Goal: Task Accomplishment & Management: Complete application form

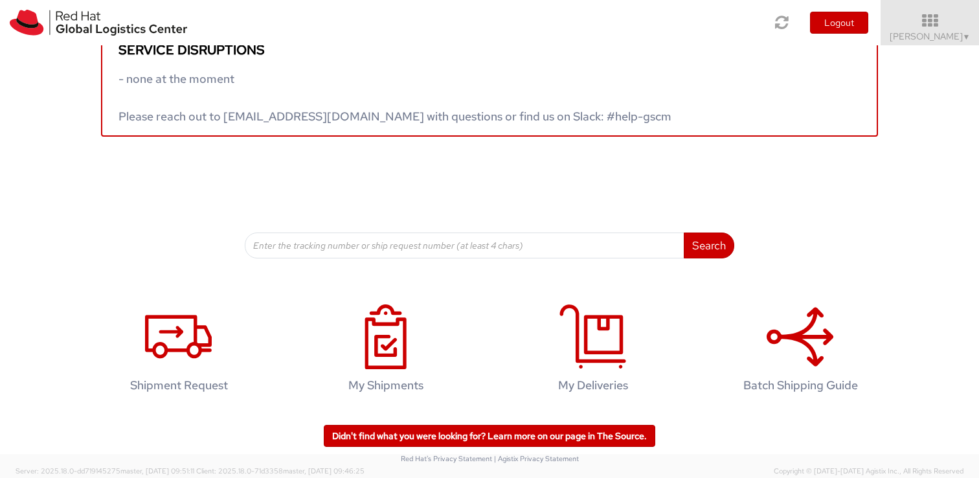
scroll to position [32, 0]
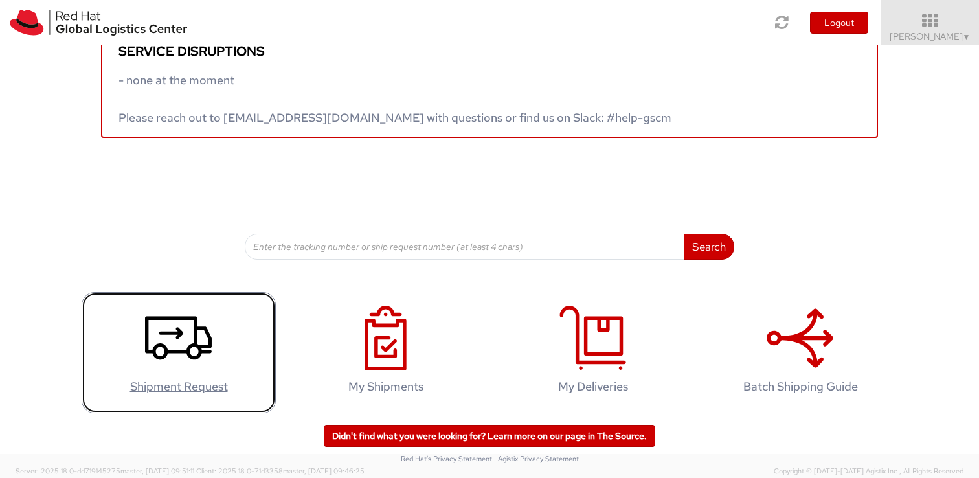
click at [186, 350] on use at bounding box center [178, 337] width 67 height 43
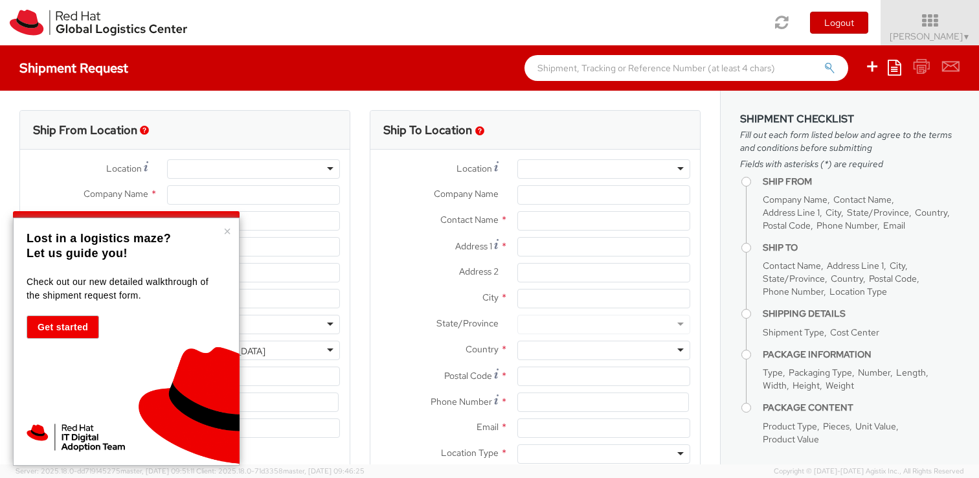
select select "701"
select select
click at [229, 234] on button "×" at bounding box center [227, 231] width 8 height 13
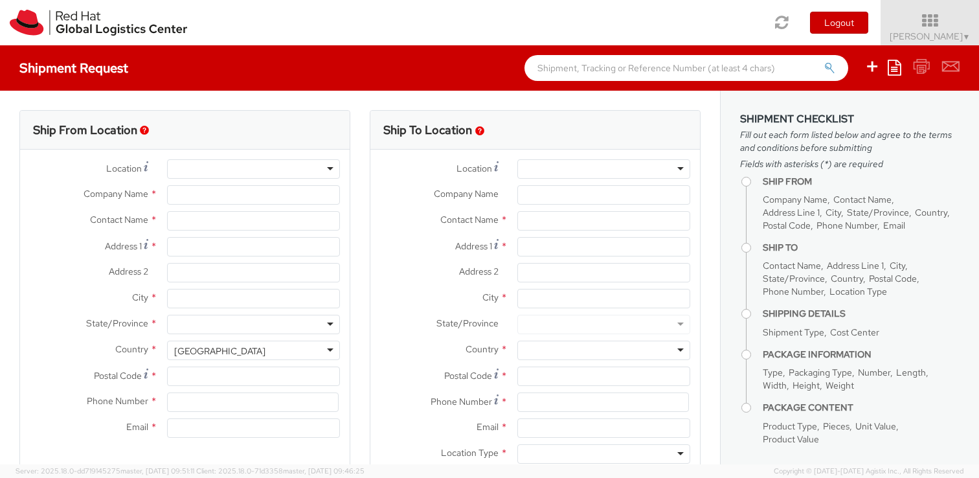
type input "Red Hat"
type input "[PERSON_NAME]"
type input "fercoli@redhat.com"
click at [274, 175] on div "RH - Remote" at bounding box center [253, 168] width 173 height 19
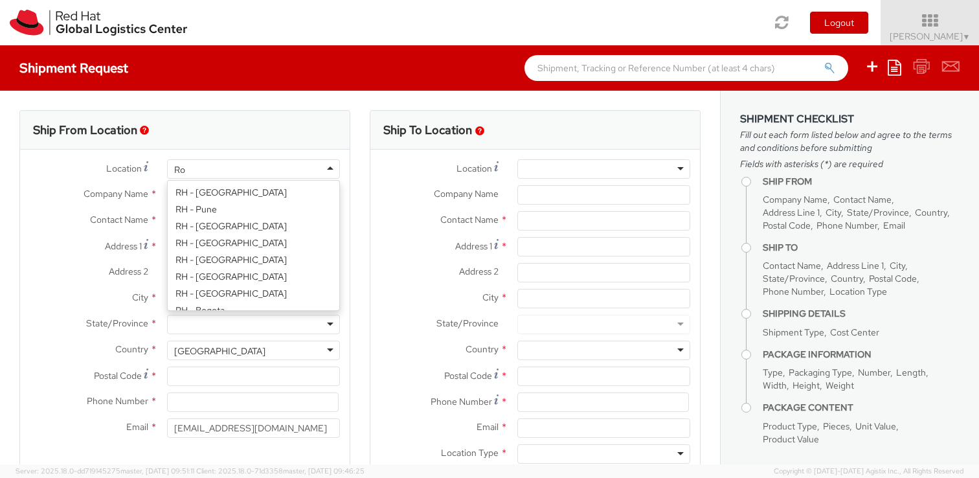
type input "Rom"
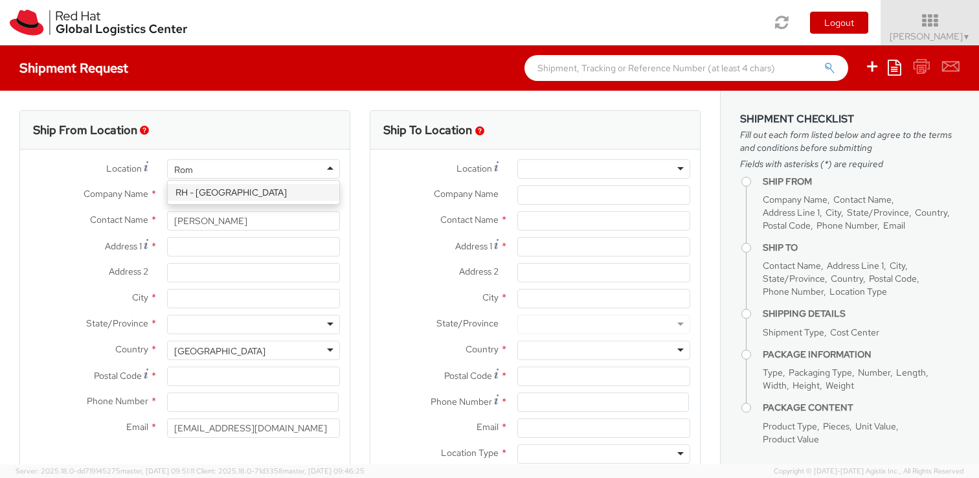
click at [259, 201] on div "RH - Rome" at bounding box center [254, 192] width 172 height 23
click at [245, 201] on div "RH - Rome" at bounding box center [254, 192] width 172 height 23
type input "Red Hat S.R.L"
type input "Via Andrea Doria, 41M"
type input "ROME"
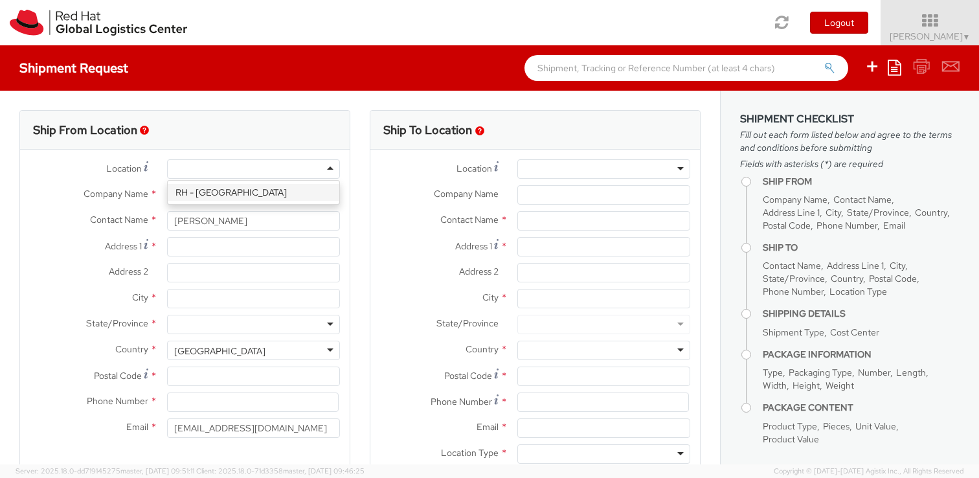
type input "00192"
type input "39 06 8750 2300"
select select "CM"
select select "KGS"
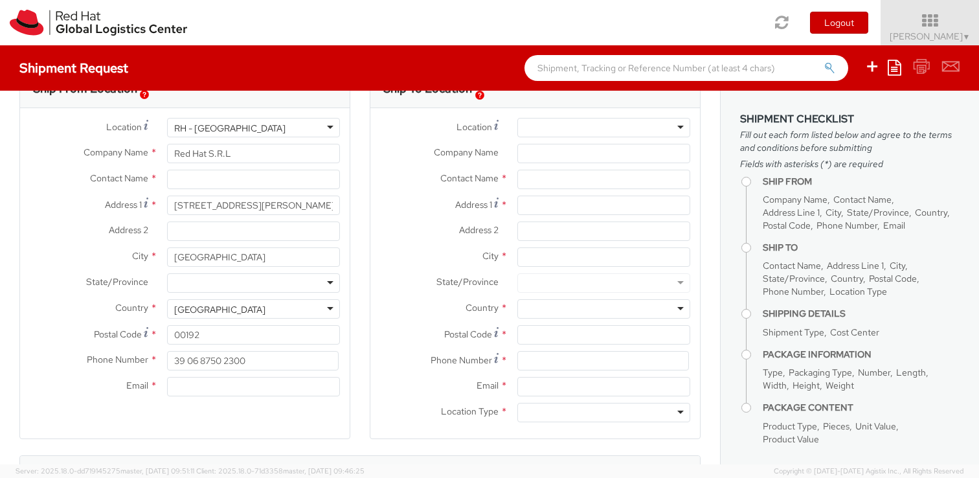
scroll to position [41, 0]
drag, startPoint x: 258, startPoint y: 362, endPoint x: 151, endPoint y: 362, distance: 107.4
click at [151, 362] on div "Phone Number * 39 06 8750 2300" at bounding box center [184, 360] width 329 height 19
click at [208, 363] on input "39 06 8750 2300" at bounding box center [253, 360] width 172 height 19
drag, startPoint x: 189, startPoint y: 362, endPoint x: 290, endPoint y: 361, distance: 101.0
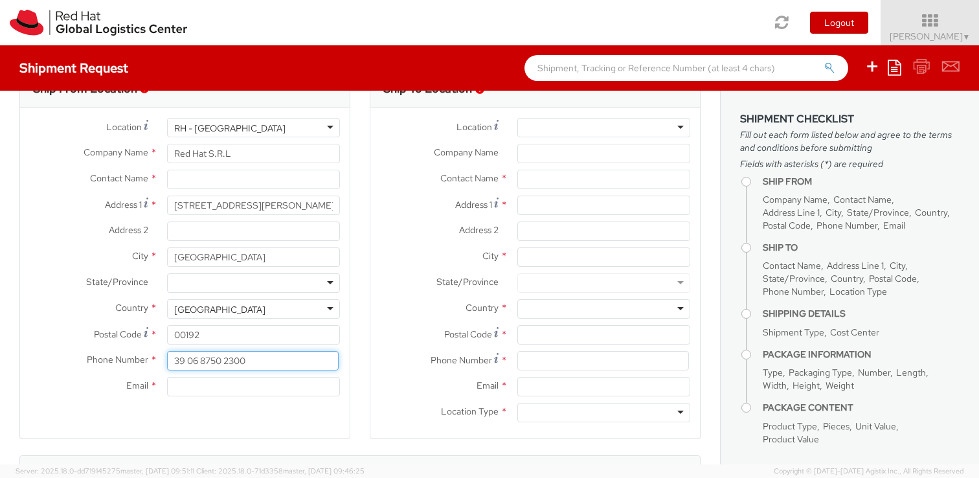
click at [290, 361] on input "39 06 8750 2300" at bounding box center [253, 360] width 172 height 19
type input "39 3456705971"
click at [255, 383] on input "Email *" at bounding box center [253, 386] width 173 height 19
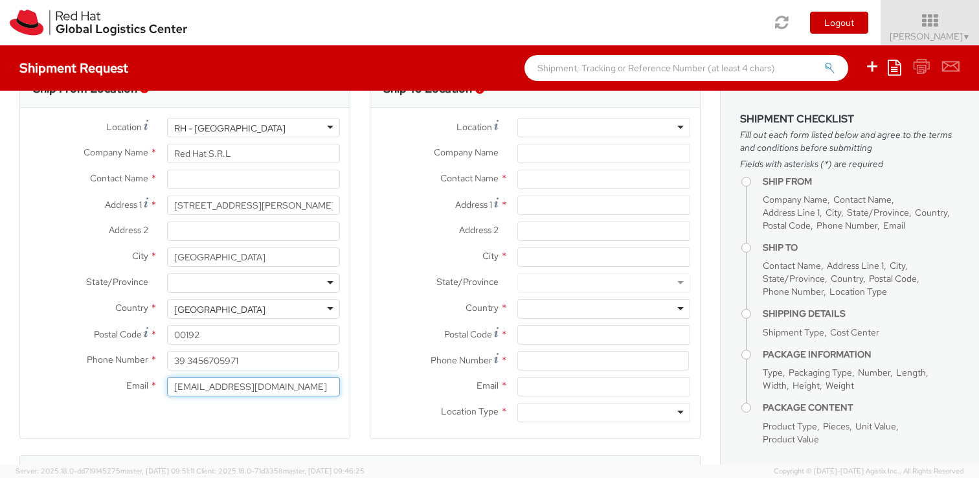
scroll to position [0, 0]
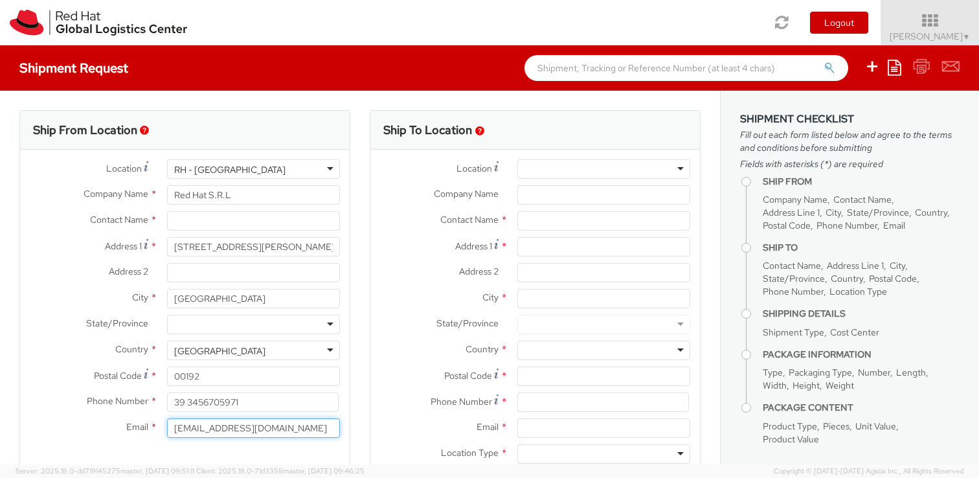
type input "fercoli@redhat.com"
click at [593, 170] on div at bounding box center [603, 168] width 173 height 19
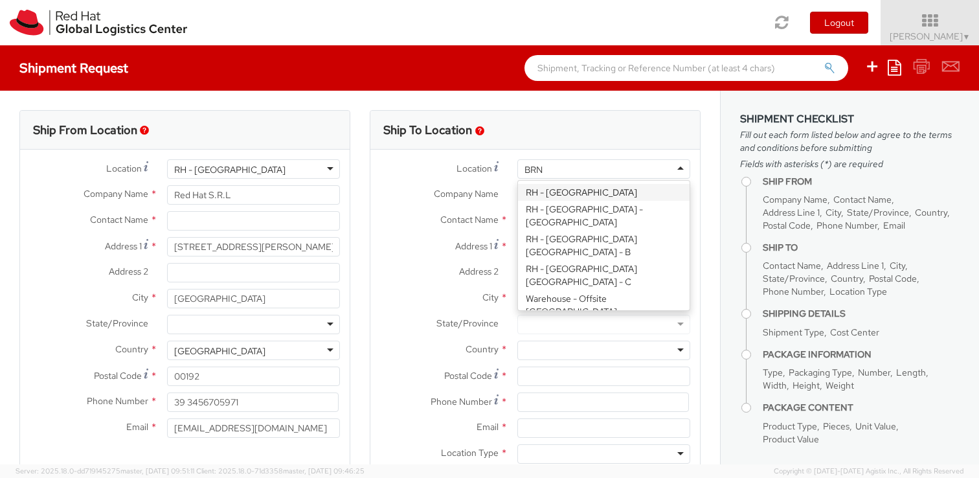
type input "BRNO"
type input "Red Hat Czech s.r.o."
type input "Purkynova 647/111"
type input "BRNO"
type input "621 00"
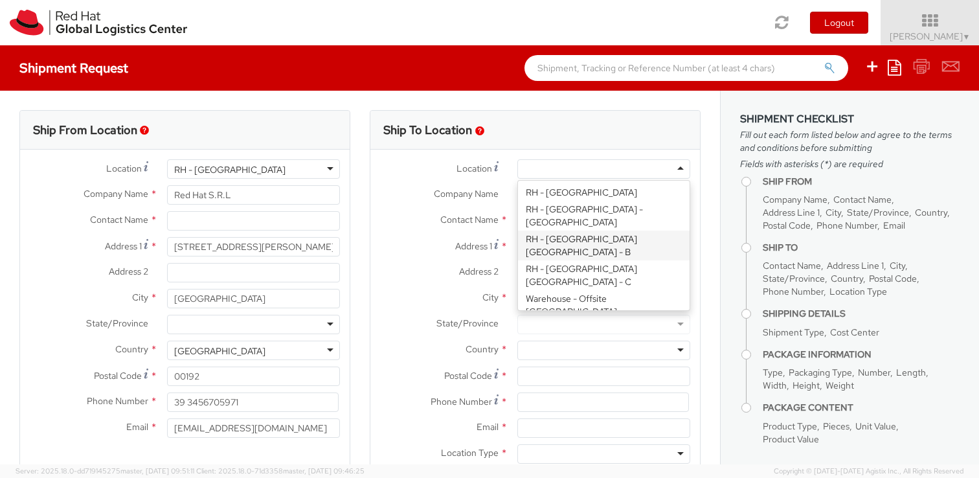
type input "420 532 294 555"
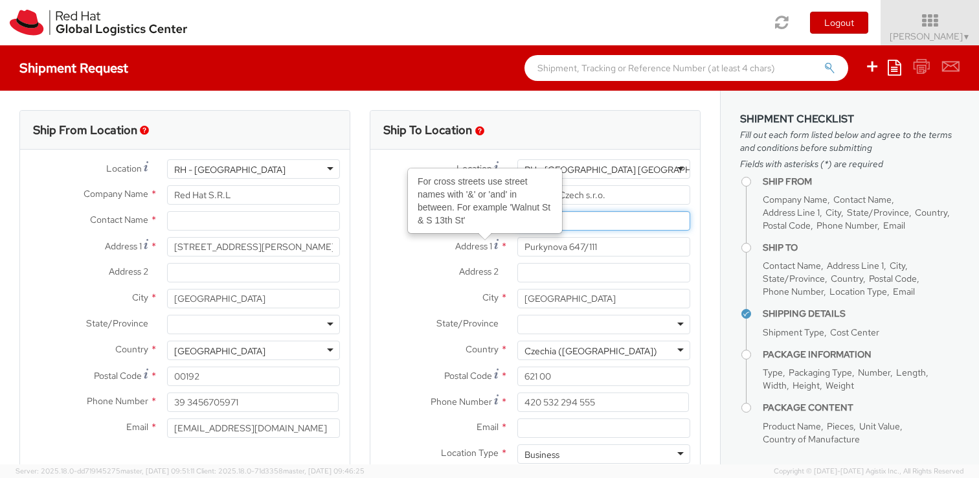
click at [594, 224] on input "text" at bounding box center [603, 220] width 173 height 19
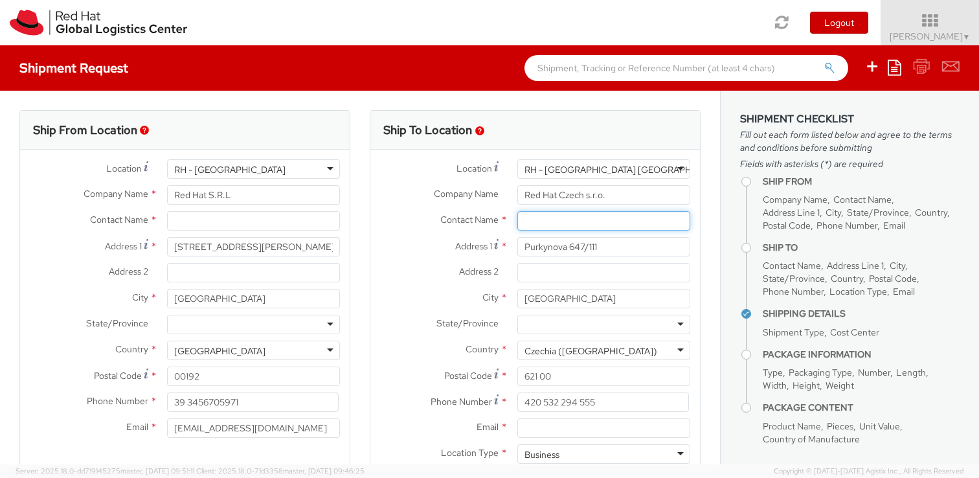
paste input "Attn: Red Hat IT - Endpoint Systems"
type input "Attn: Red Hat IT - Endpoint Systems"
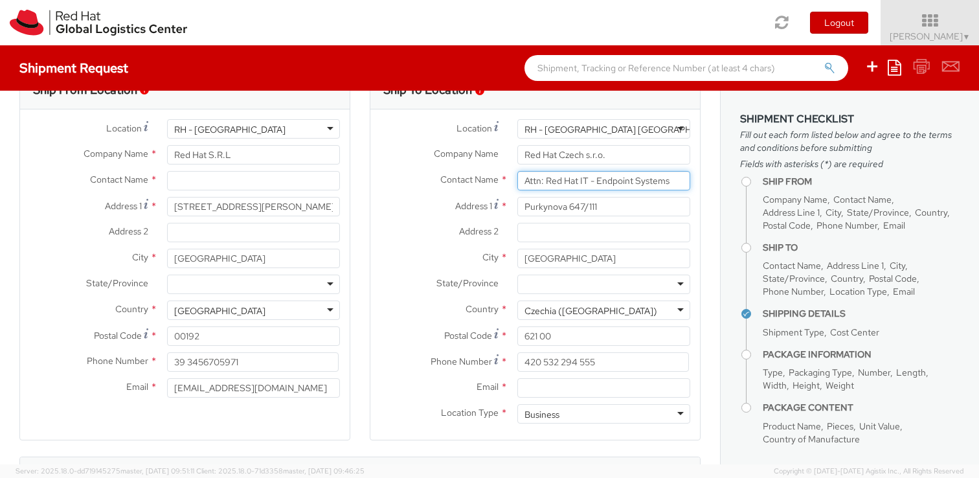
scroll to position [41, 0]
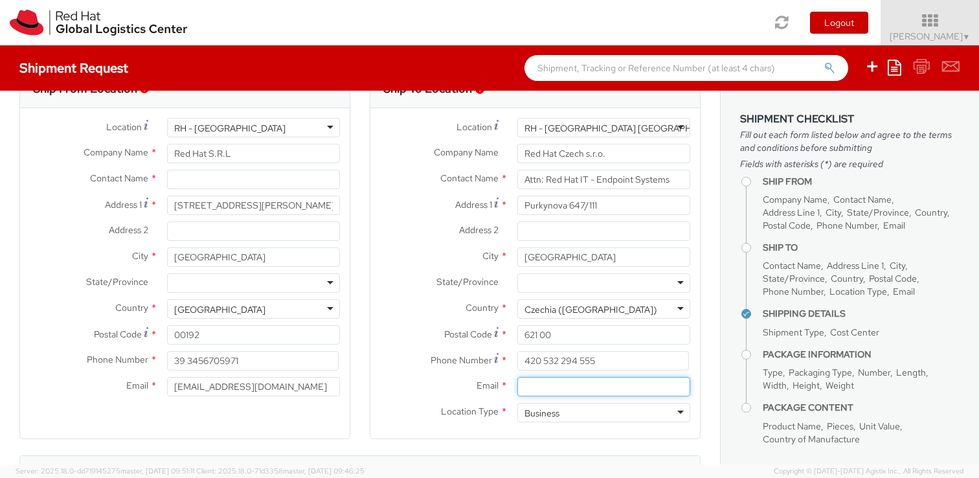
click at [555, 383] on input "Email *" at bounding box center [603, 386] width 173 height 19
paste input "laptop-return@redhat.com"
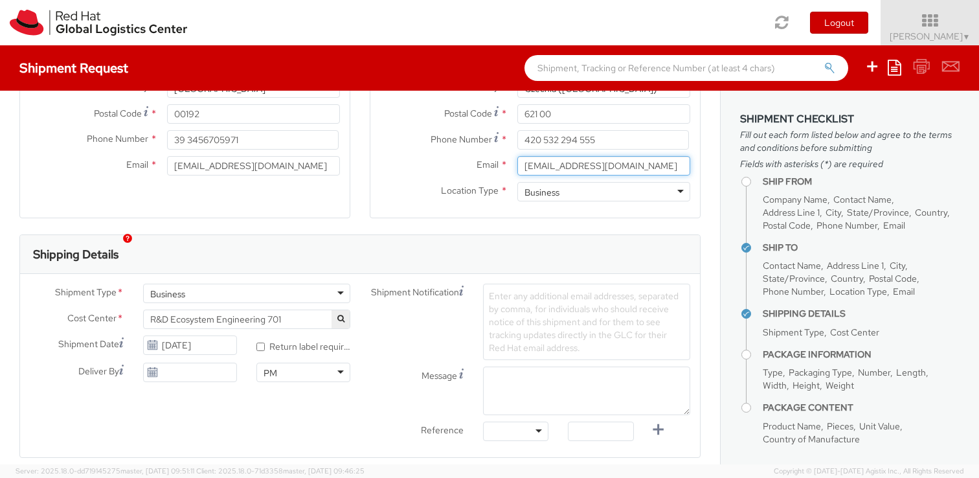
scroll to position [289, 0]
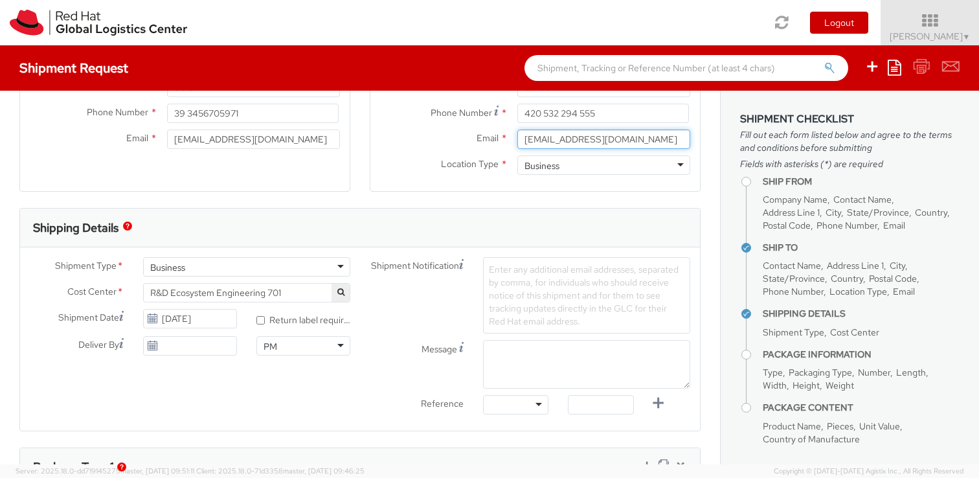
type input "laptop-return@redhat.com"
click at [307, 292] on span "R&D Ecosystem Engineering 701" at bounding box center [246, 293] width 193 height 12
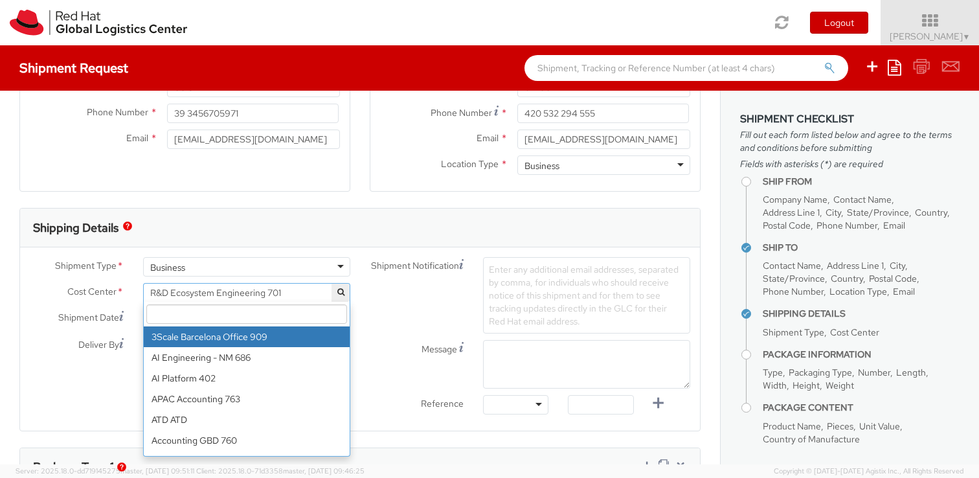
click at [300, 304] on span at bounding box center [247, 314] width 206 height 25
click at [289, 309] on input "search" at bounding box center [246, 313] width 201 height 19
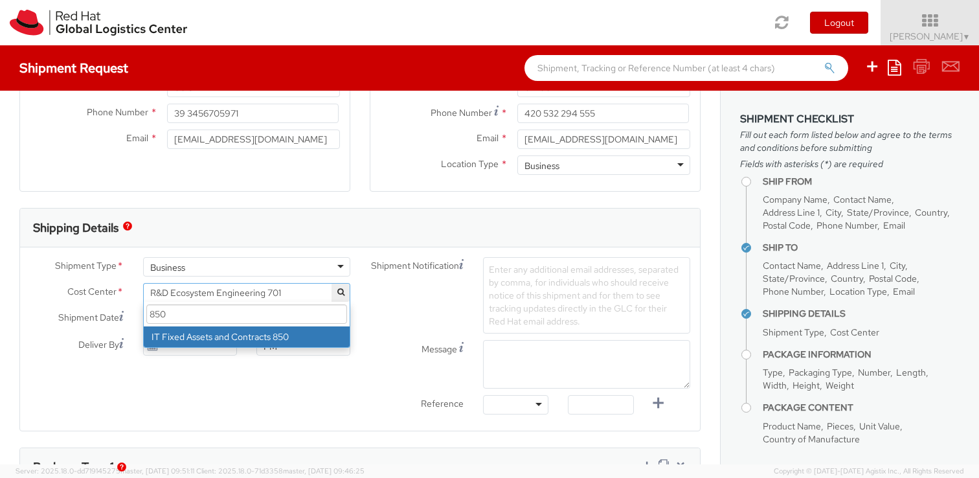
type input "850"
select select "850"
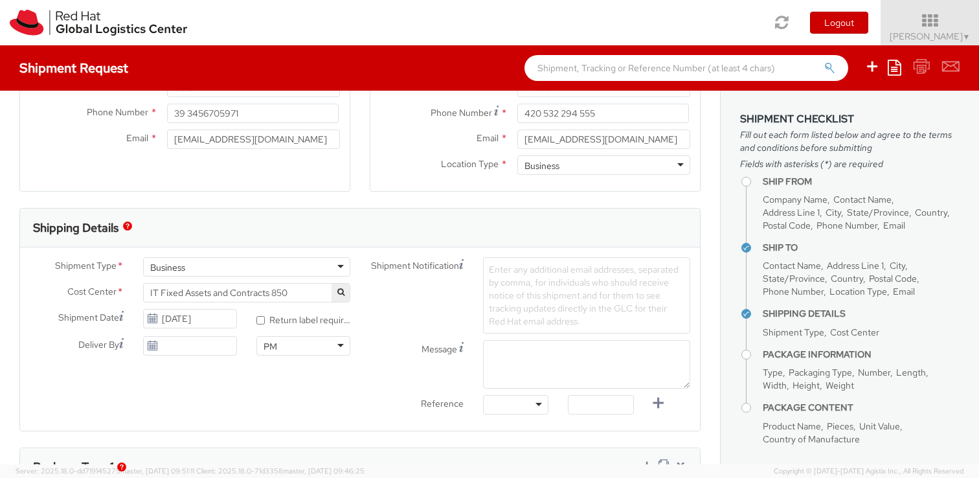
click at [153, 320] on icon at bounding box center [152, 318] width 11 height 10
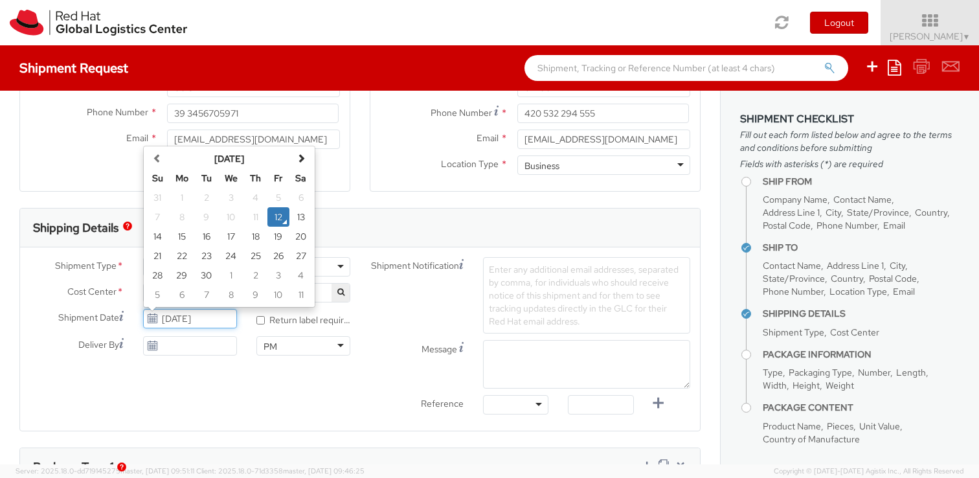
click at [174, 321] on input "09/12/2025" at bounding box center [190, 318] width 94 height 19
click at [205, 241] on td "16" at bounding box center [206, 236] width 23 height 19
type input "09/16/2025"
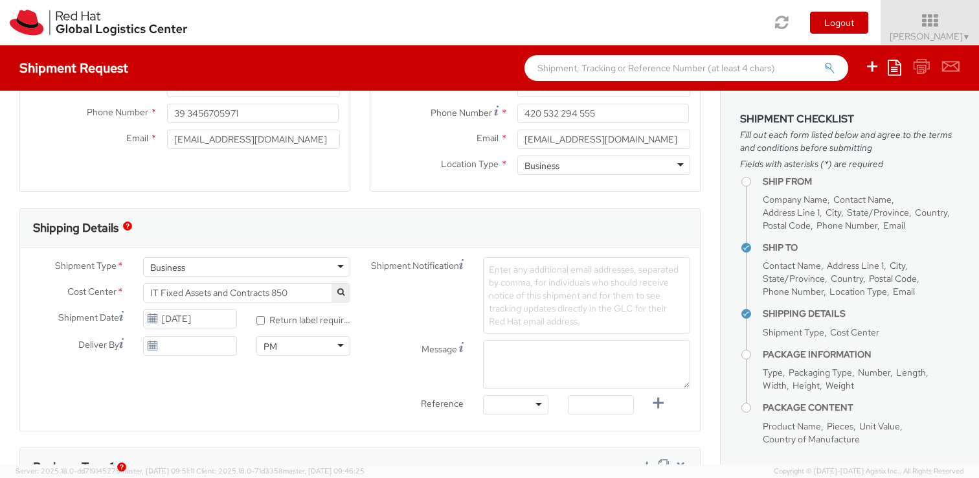
click at [412, 327] on div "Shipment Notification Enter any additional email addresses, separated by comma,…" at bounding box center [530, 295] width 340 height 76
click at [538, 403] on div at bounding box center [515, 404] width 65 height 19
click at [599, 412] on input "text" at bounding box center [600, 404] width 65 height 19
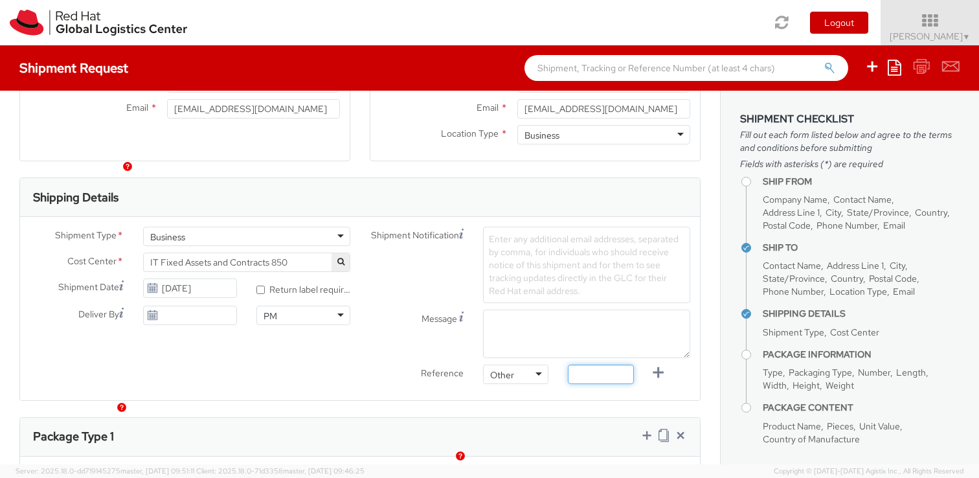
scroll to position [313, 0]
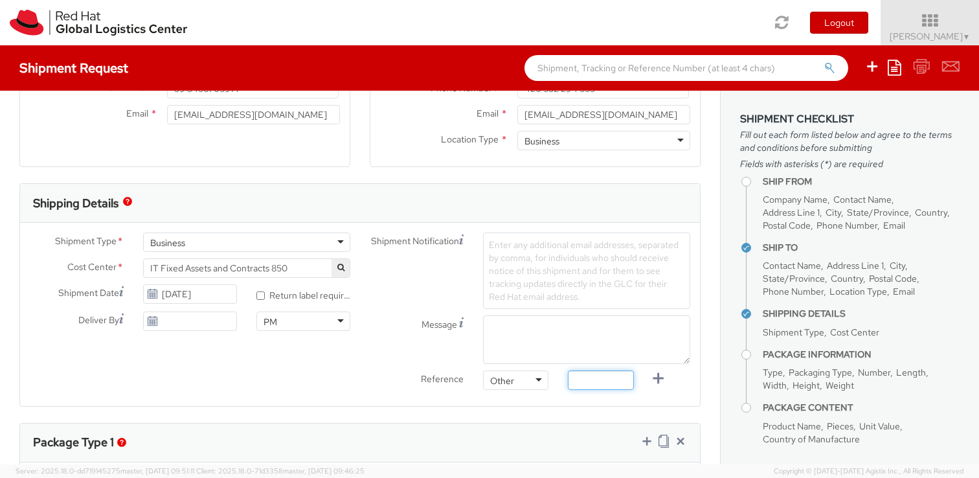
paste input "RPCI0080921"
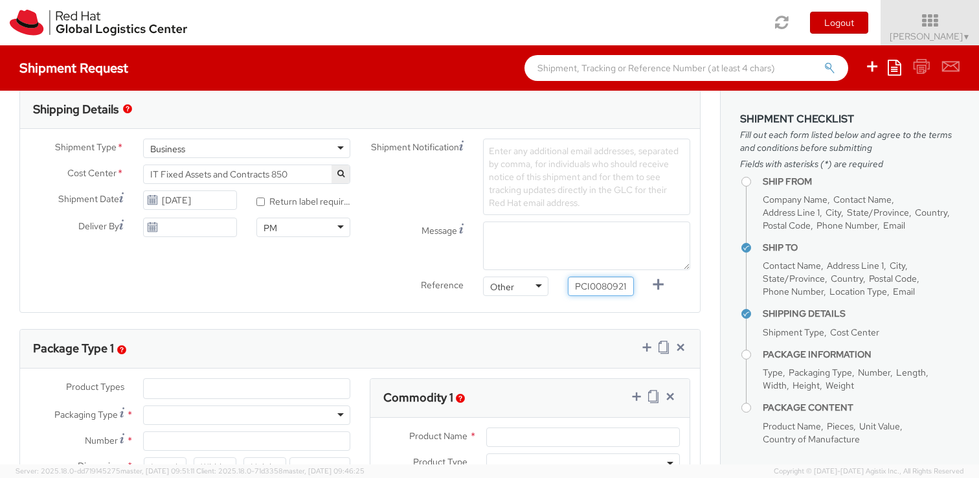
scroll to position [403, 0]
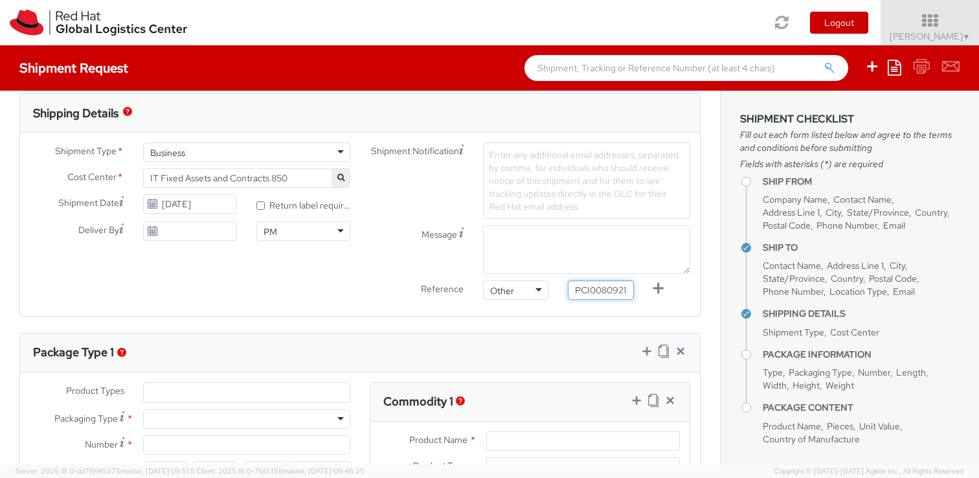
type input "RPCI0080921"
click at [564, 144] on div "Enter any additional email addresses, separated by comma, for individuals who s…" at bounding box center [586, 180] width 207 height 76
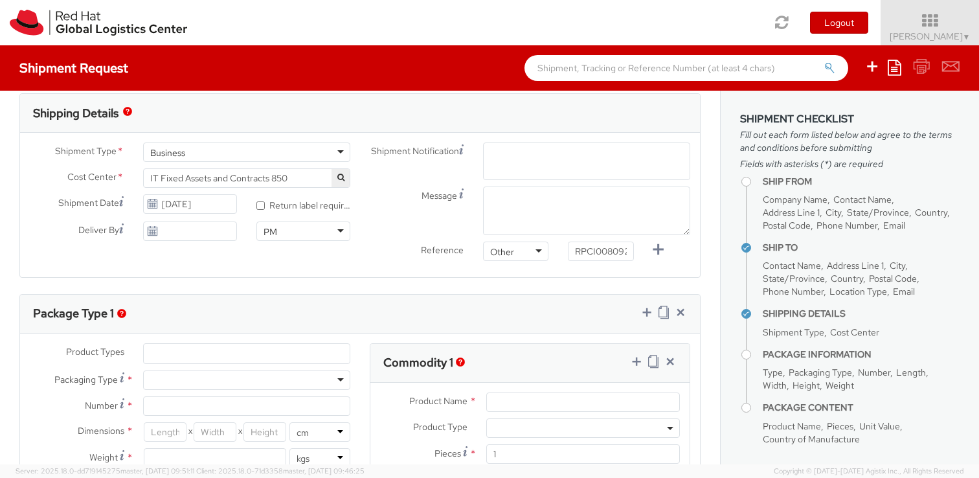
paste input "emea-eshub@redhat.com"
type input "emea-eshub@redhat.com"
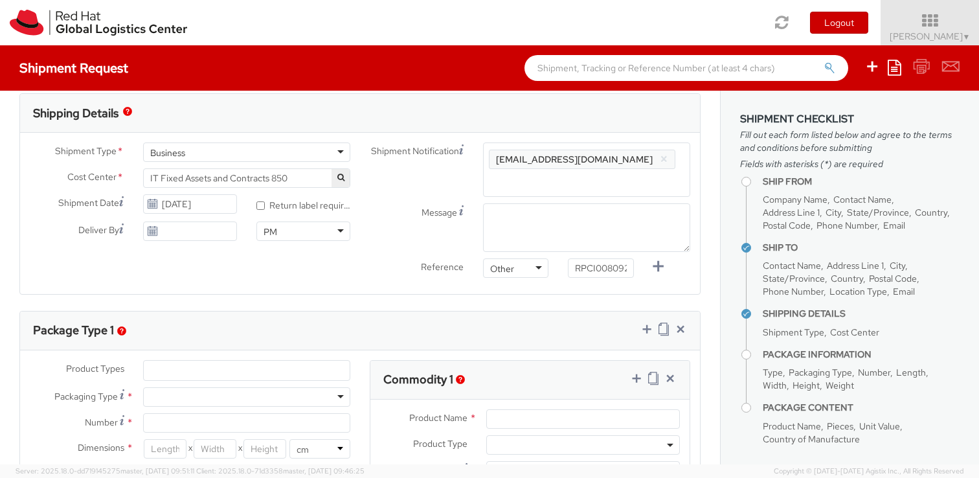
click at [296, 228] on div "PM" at bounding box center [303, 230] width 94 height 19
click at [199, 273] on div "Shipment Type * Business Business Business Cost Center * R&D Ecosystem Engineer…" at bounding box center [360, 213] width 680 height 142
click at [532, 215] on textarea "Message" at bounding box center [586, 227] width 207 height 49
paste textarea "morning"
type textarea "morning"
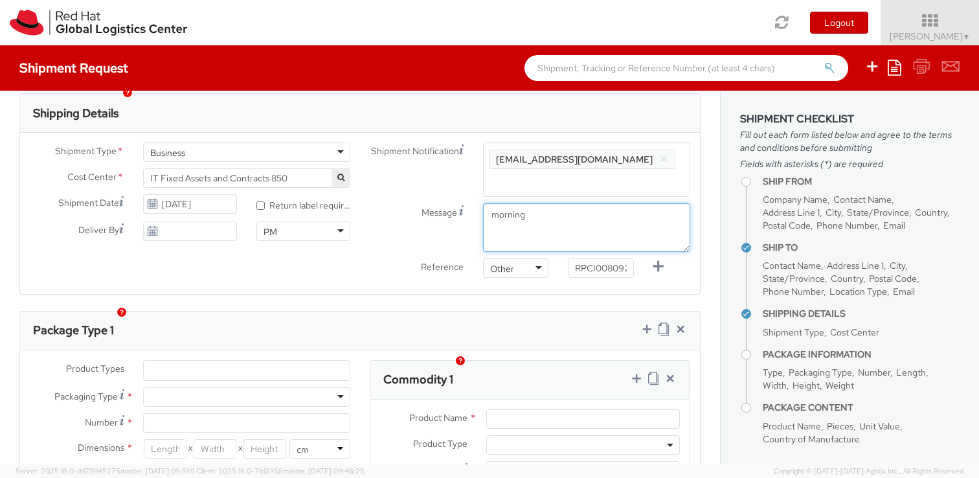
scroll to position [440, 0]
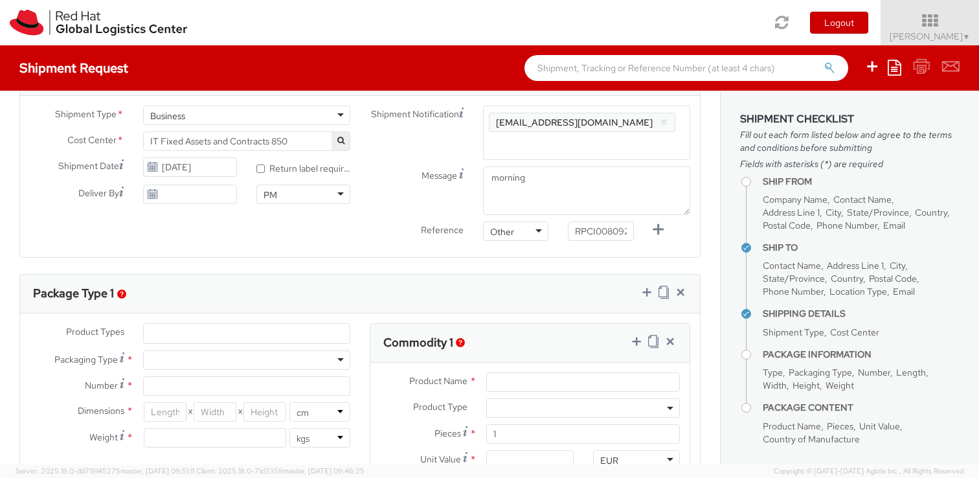
click at [312, 362] on div at bounding box center [246, 359] width 207 height 19
click at [306, 298] on div "Package Type 1" at bounding box center [360, 293] width 680 height 39
click at [286, 339] on ul at bounding box center [247, 333] width 206 height 19
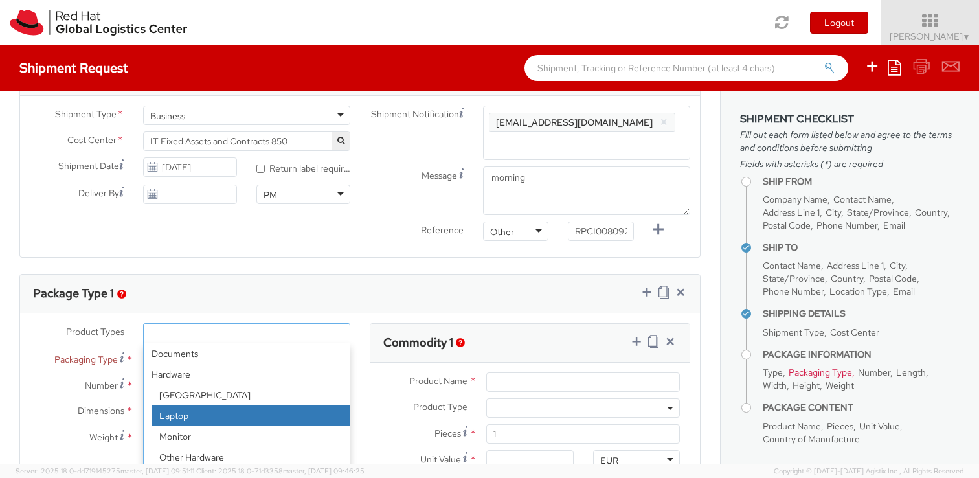
select select "LAPTOP"
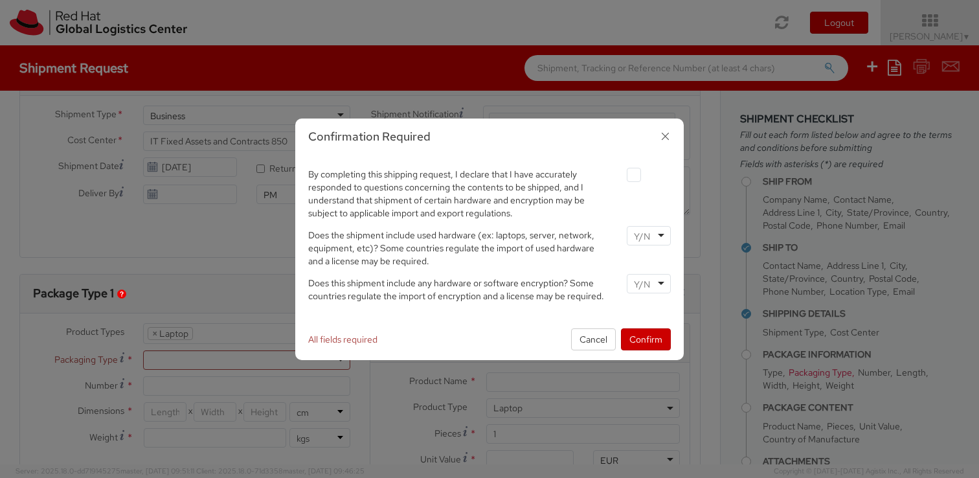
click at [660, 236] on div at bounding box center [649, 235] width 44 height 19
click at [630, 219] on div "By completing this shipping request, I declare that I have accurately responded…" at bounding box center [489, 192] width 382 height 54
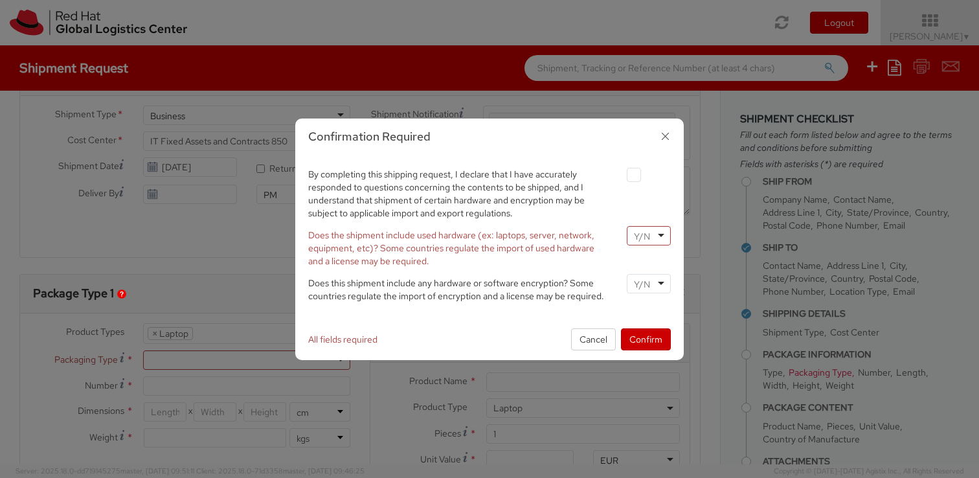
click at [632, 176] on label at bounding box center [634, 175] width 14 height 14
click at [623, 176] on input "checkbox" at bounding box center [618, 175] width 8 height 8
checkbox input "true"
click at [654, 230] on div at bounding box center [649, 235] width 44 height 19
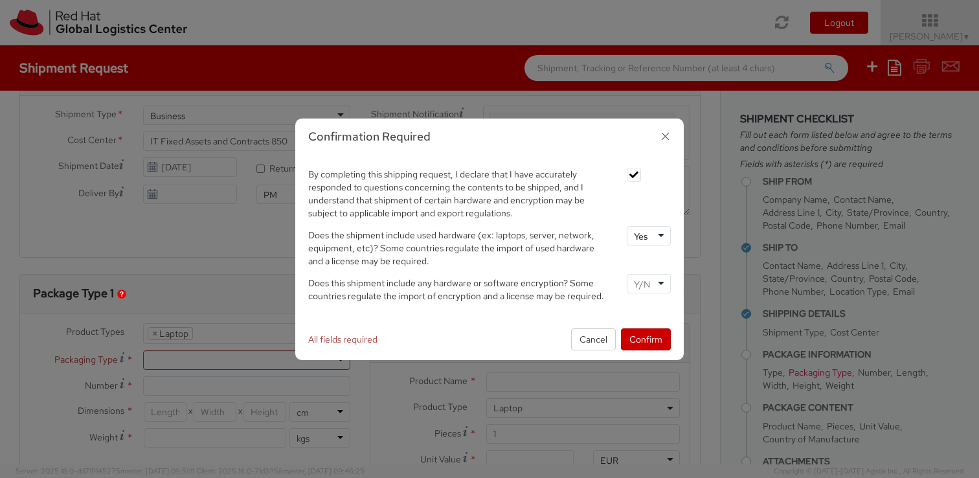
click at [655, 282] on div at bounding box center [649, 283] width 44 height 19
click at [647, 335] on button "Confirm" at bounding box center [646, 339] width 50 height 22
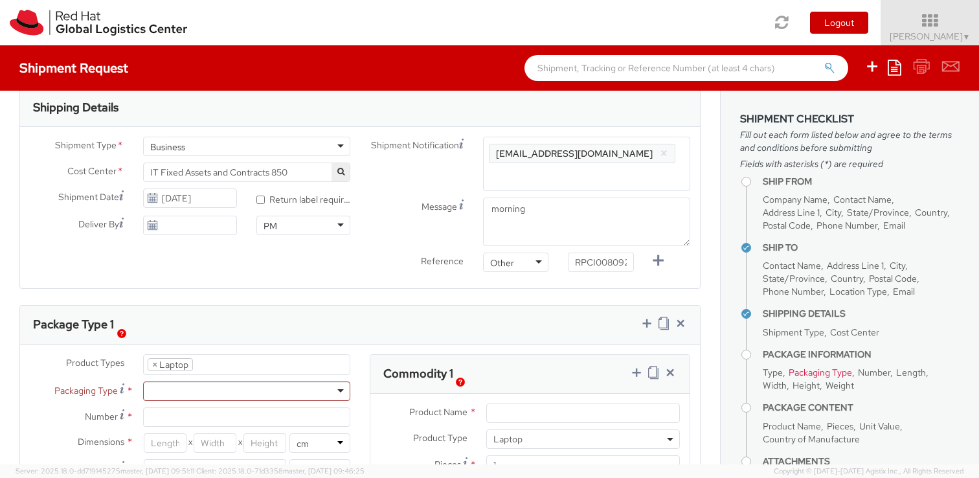
scroll to position [396, 0]
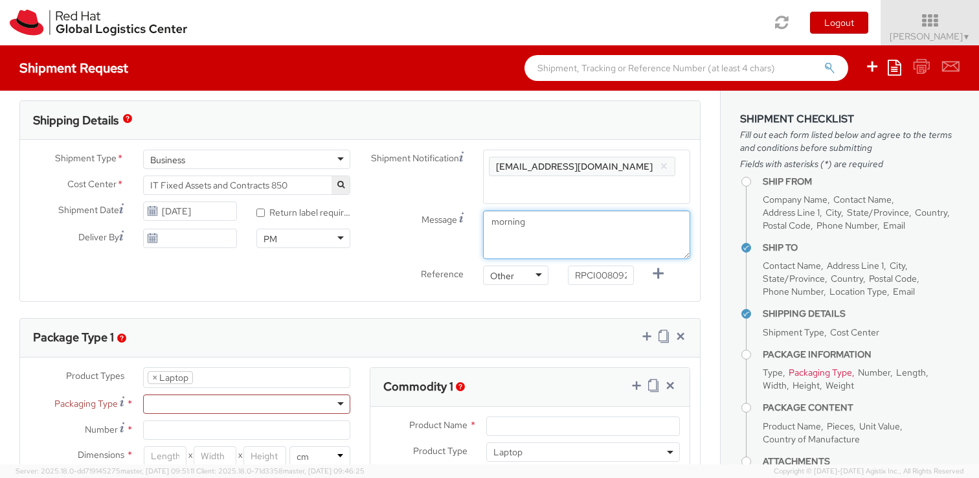
drag, startPoint x: 548, startPoint y: 230, endPoint x: 483, endPoint y: 227, distance: 64.8
click at [483, 227] on textarea "morning" at bounding box center [586, 234] width 207 height 49
click at [386, 286] on div "Reference" at bounding box center [416, 275] width 113 height 21
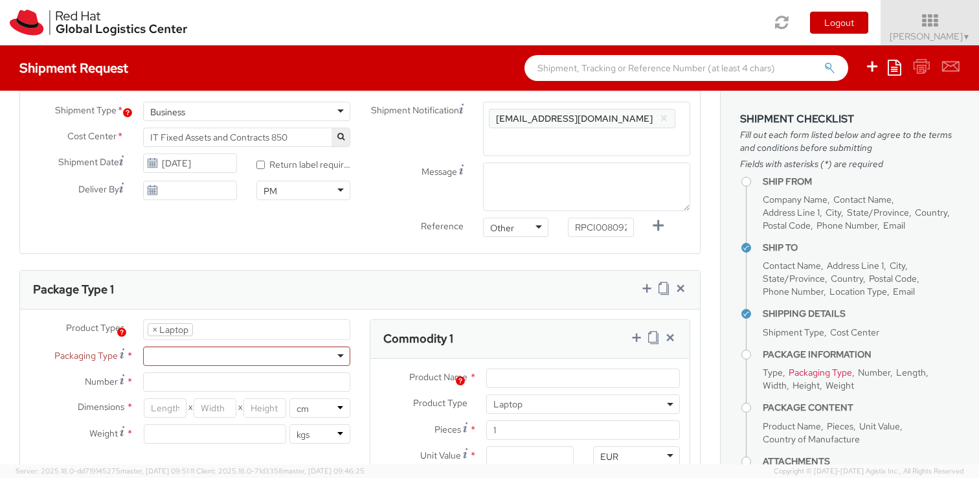
scroll to position [452, 0]
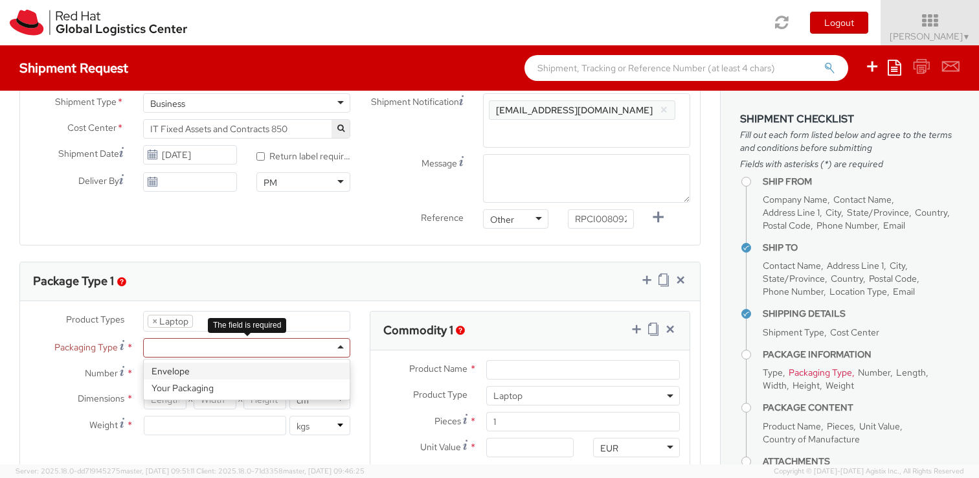
click at [340, 350] on div at bounding box center [246, 347] width 207 height 19
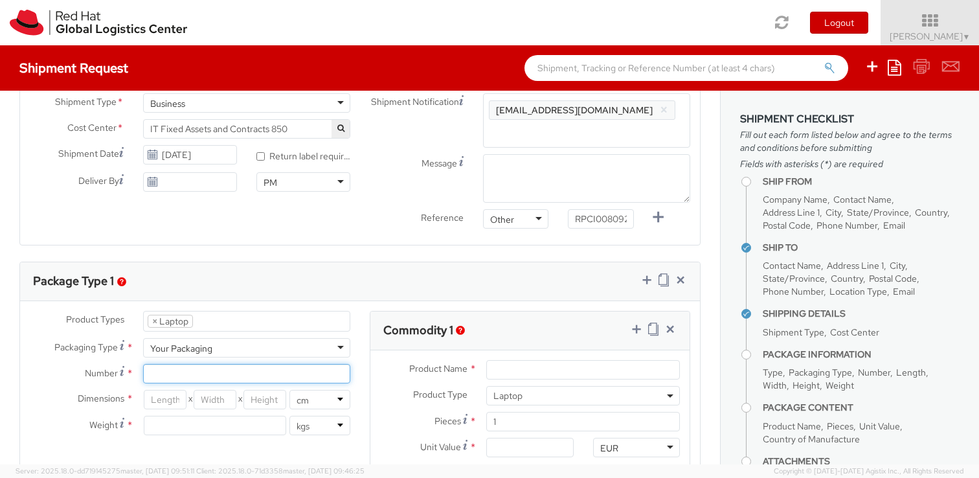
click at [329, 375] on input "Number *" at bounding box center [246, 373] width 207 height 19
type input "1"
click at [179, 405] on input "number" at bounding box center [165, 399] width 43 height 19
type input "33"
click at [228, 407] on input "number" at bounding box center [215, 399] width 43 height 19
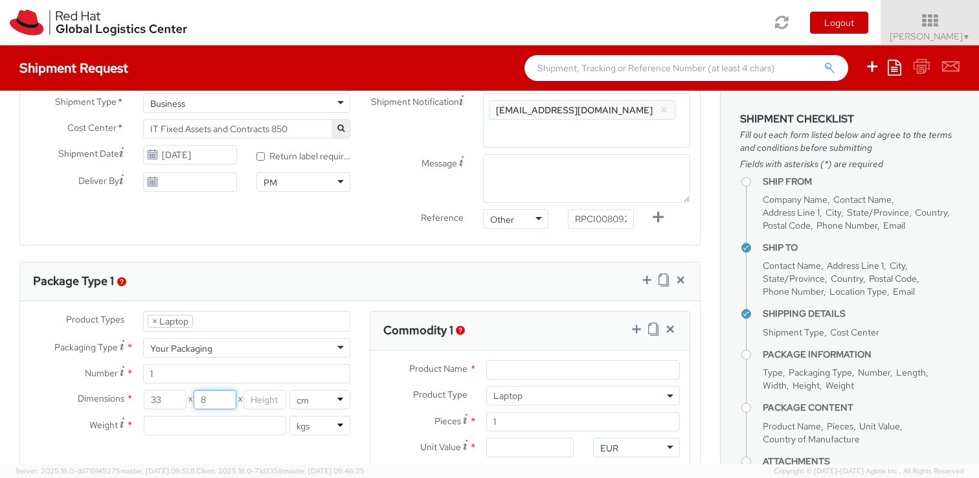
type input "8"
click at [264, 406] on input "number" at bounding box center [264, 399] width 43 height 19
drag, startPoint x: 173, startPoint y: 401, endPoint x: 240, endPoint y: 401, distance: 66.7
click at [240, 401] on div "33 X 8 X 5" at bounding box center [216, 399] width 144 height 19
click at [271, 402] on input "5" at bounding box center [264, 399] width 43 height 19
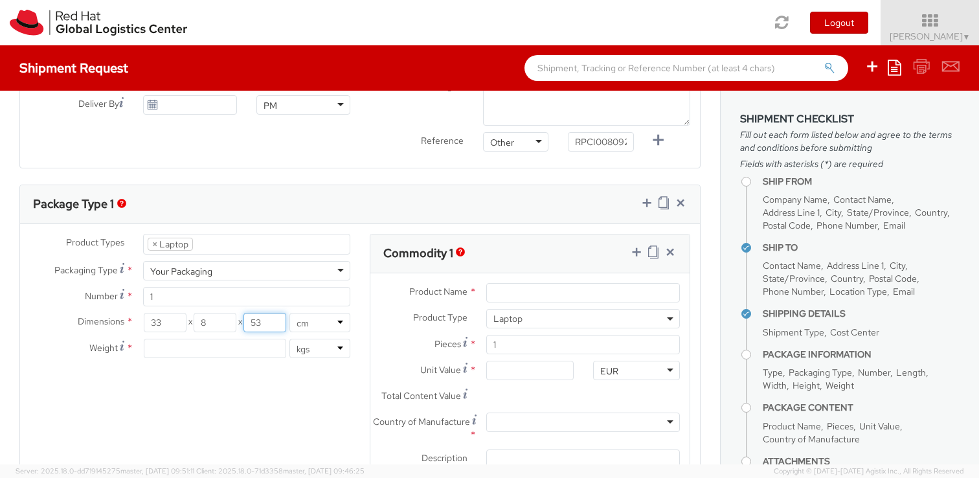
scroll to position [531, 0]
type input "53"
click at [251, 353] on input "number" at bounding box center [215, 346] width 142 height 19
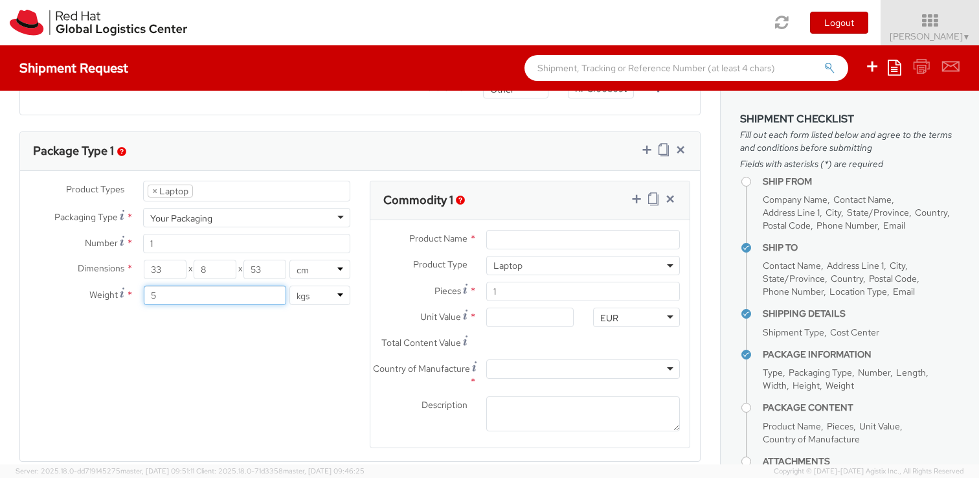
scroll to position [579, 0]
type input "5"
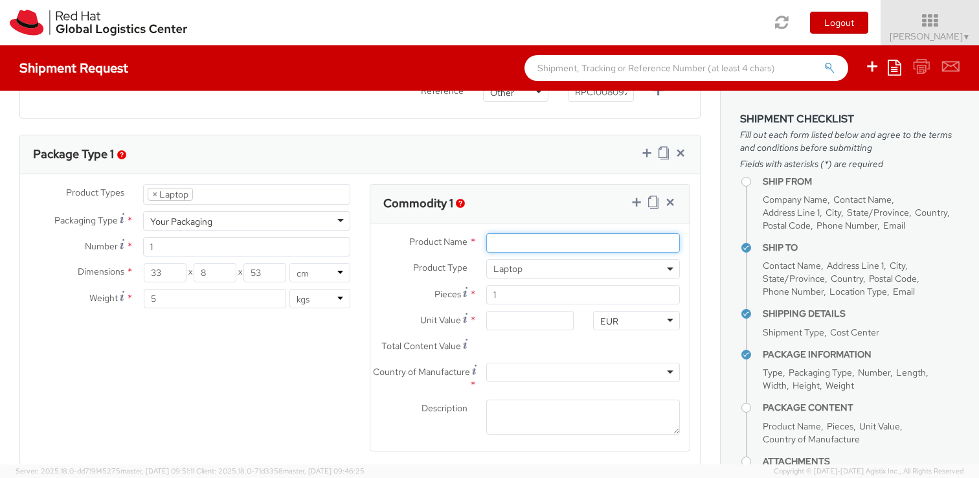
click at [507, 244] on input "Product Name *" at bounding box center [583, 242] width 194 height 19
type input "Lenovo P1"
click at [533, 324] on input "Unit Value *" at bounding box center [529, 320] width 87 height 19
type input "5.00"
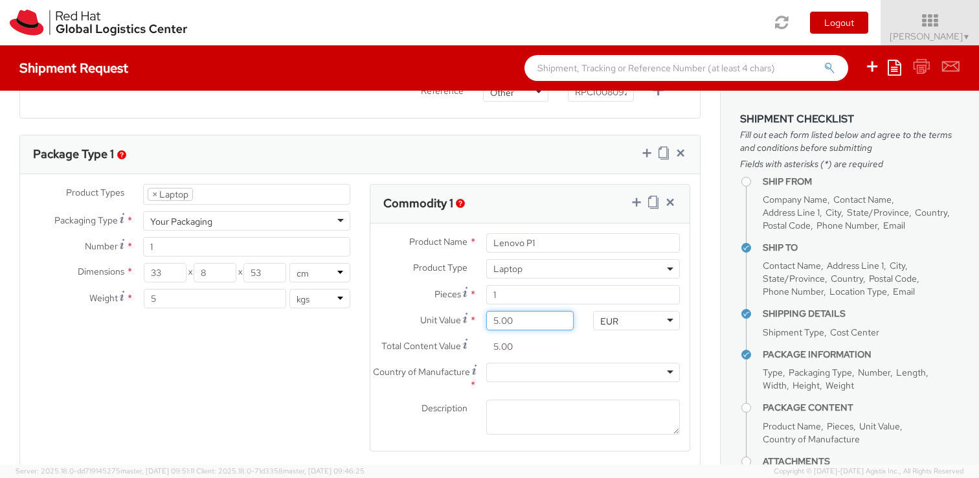
type input "50.00"
type input "500.00"
click at [506, 377] on div at bounding box center [583, 371] width 194 height 19
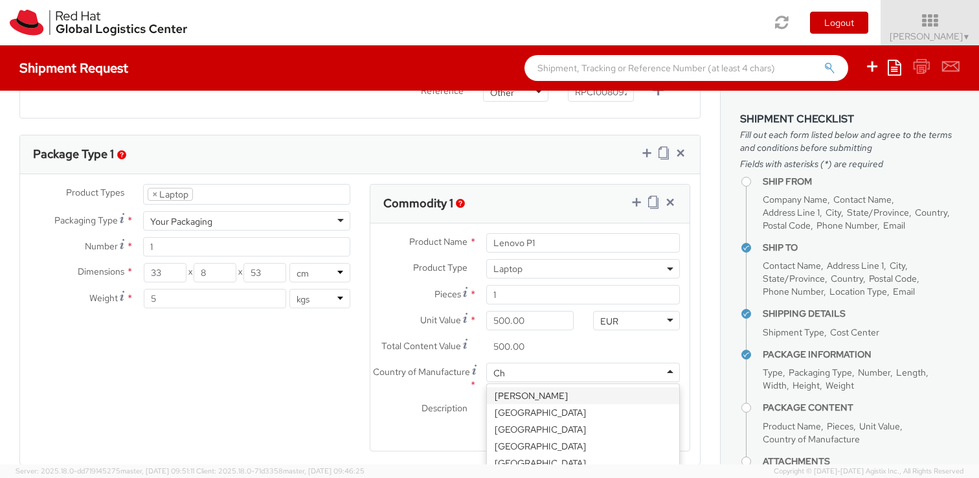
type input "Chi"
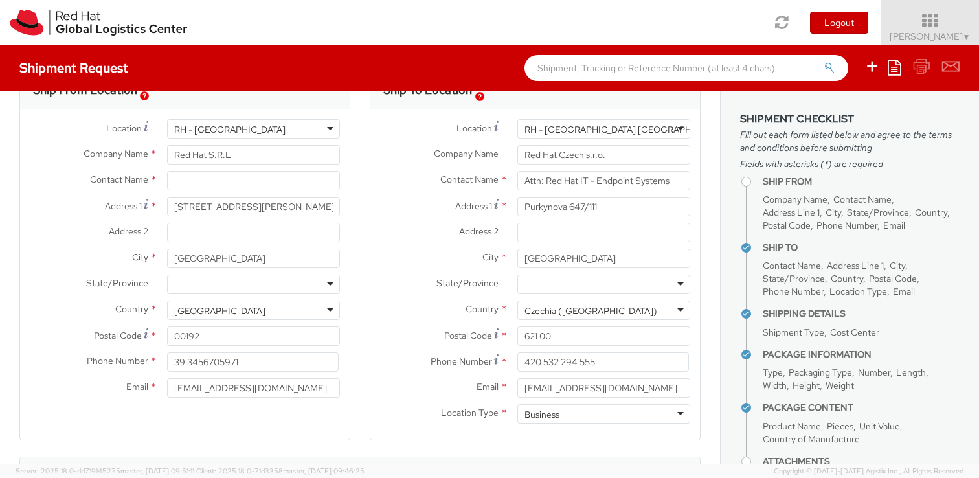
scroll to position [0, 0]
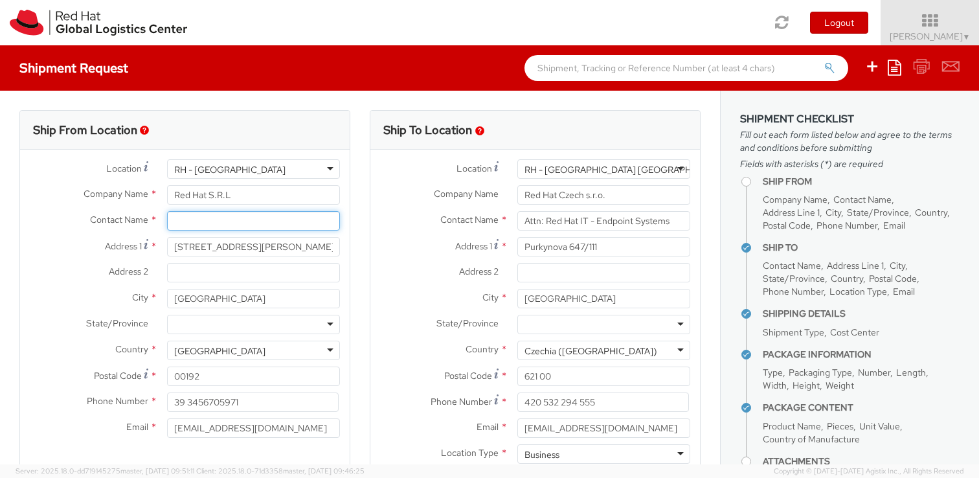
click at [279, 220] on input "text" at bounding box center [253, 220] width 173 height 19
type input "Fabio Massi"
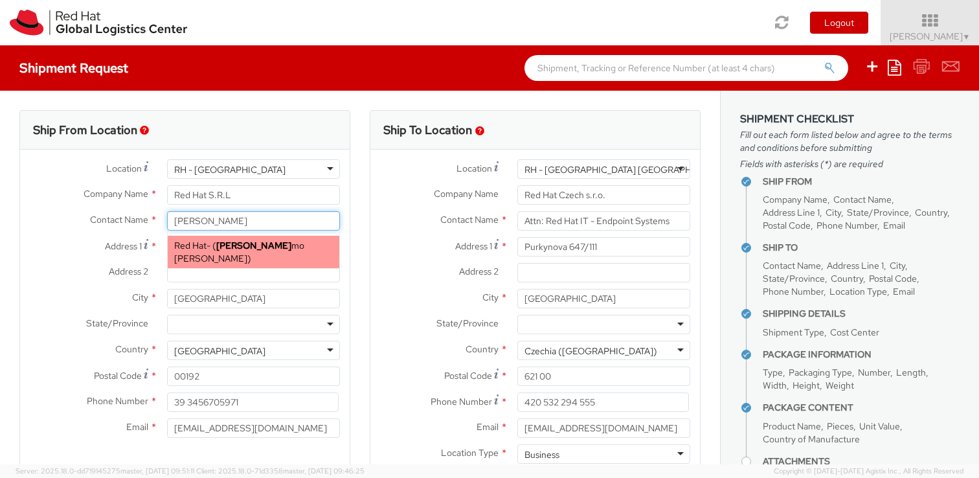
click at [283, 249] on span "Fabio Massi mo Ercoli" at bounding box center [239, 251] width 130 height 25
type input "Red Hat"
type input "[PERSON_NAME]"
select select
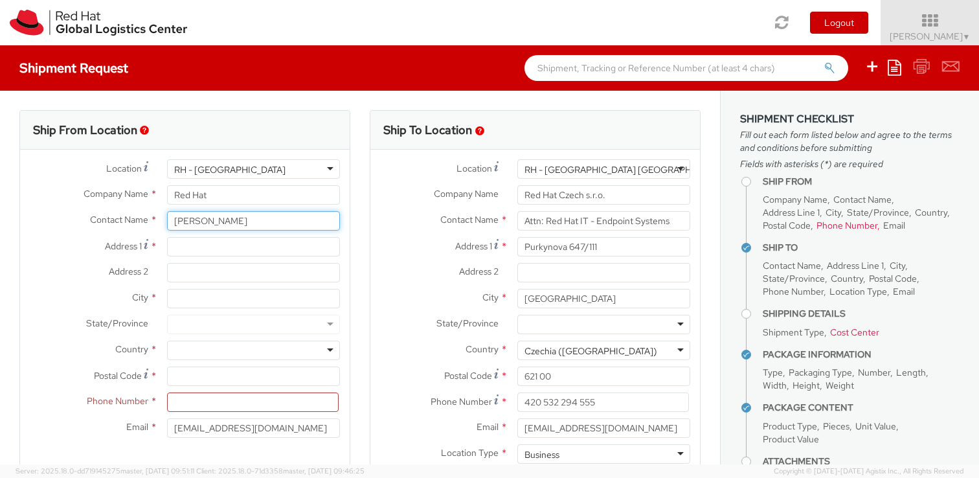
type input "[PERSON_NAME]"
click at [86, 326] on span "State/Province" at bounding box center [117, 323] width 62 height 12
click at [197, 401] on input at bounding box center [253, 401] width 172 height 19
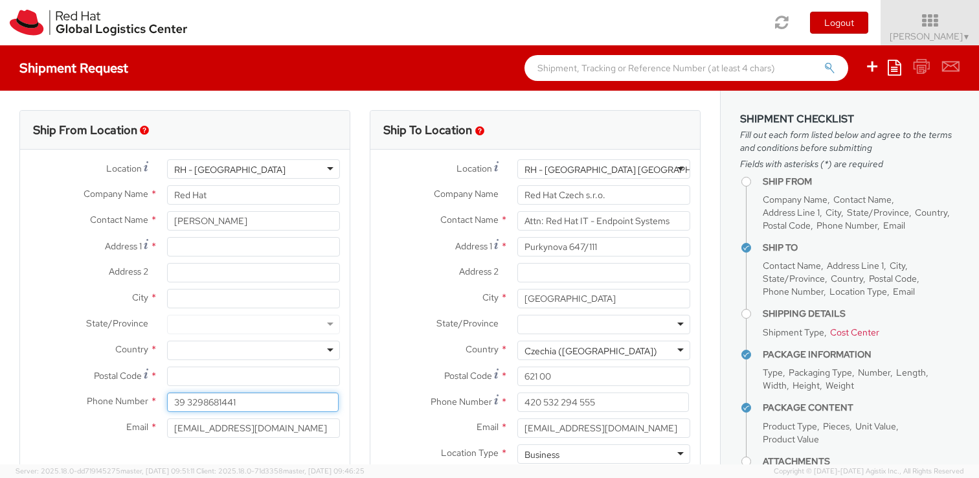
type input "39 3298681441"
click at [305, 344] on div at bounding box center [253, 349] width 173 height 19
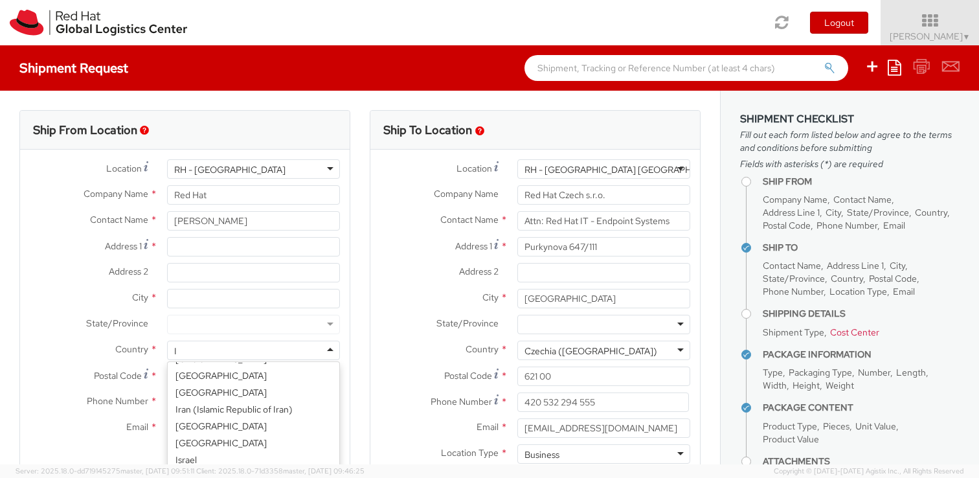
type input "It"
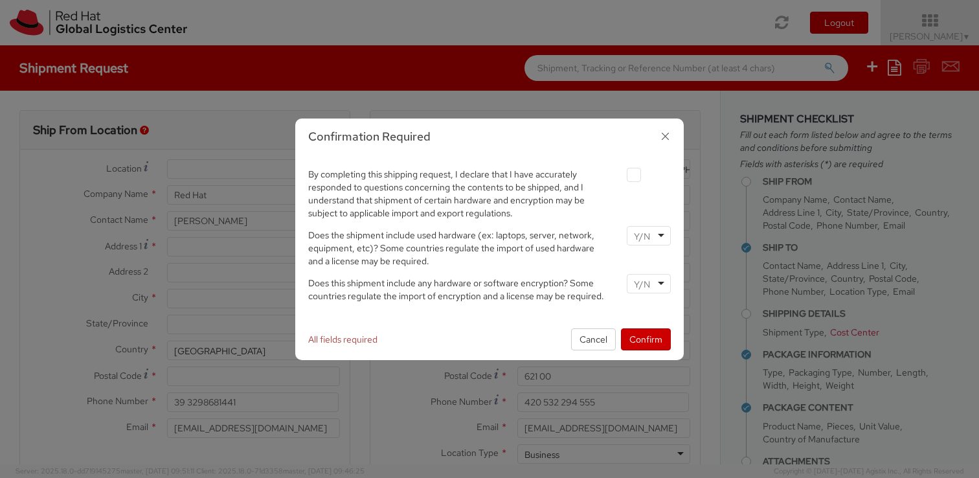
click at [277, 373] on div "Confirmation Required By completing this shipping request, I declare that I hav…" at bounding box center [489, 239] width 979 height 478
click at [637, 179] on label at bounding box center [634, 175] width 14 height 14
click at [623, 179] on input "checkbox" at bounding box center [618, 175] width 8 height 8
checkbox input "true"
click at [658, 238] on div at bounding box center [649, 235] width 44 height 19
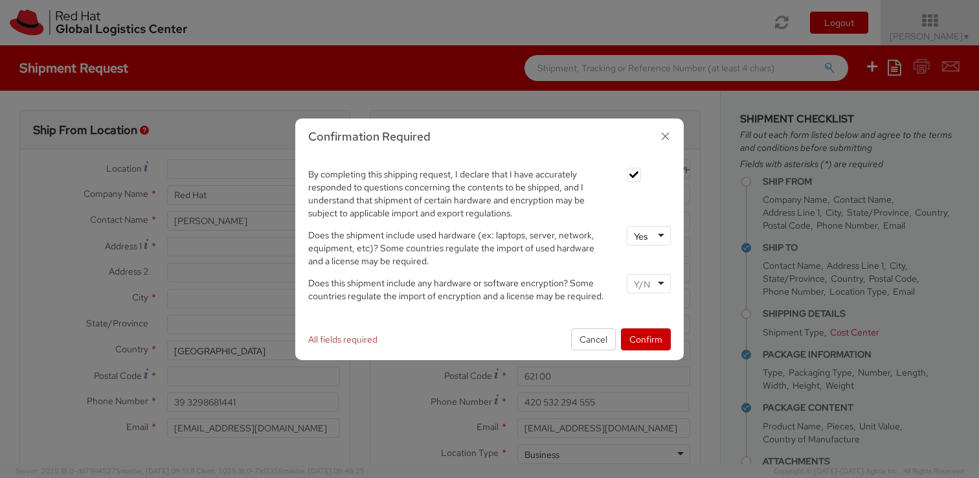
click at [654, 281] on div at bounding box center [649, 283] width 44 height 19
click at [644, 337] on button "Confirm" at bounding box center [646, 339] width 50 height 22
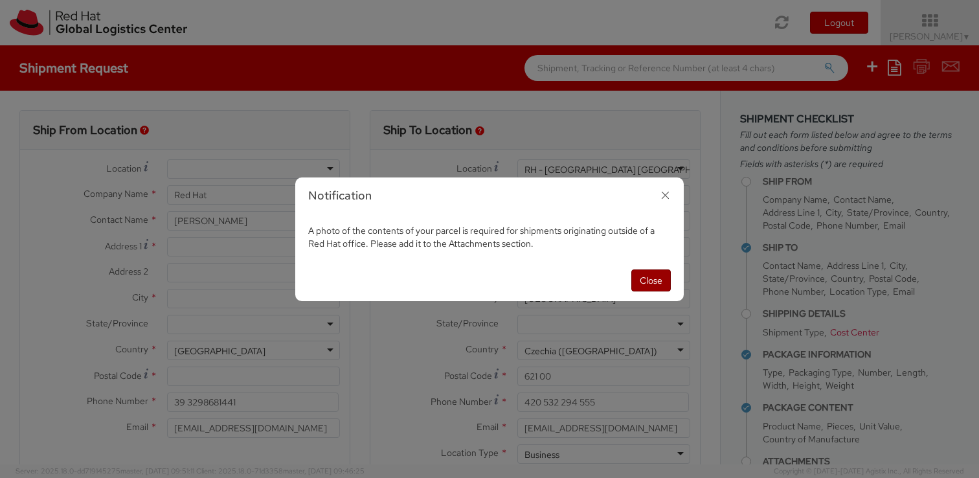
click at [652, 280] on button "Close" at bounding box center [650, 280] width 39 height 22
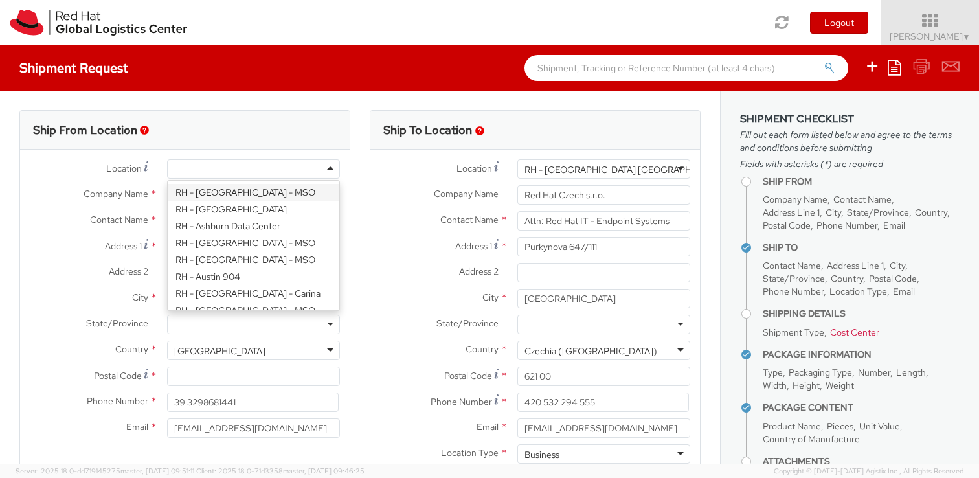
scroll to position [3, 0]
click at [265, 166] on div at bounding box center [253, 168] width 173 height 19
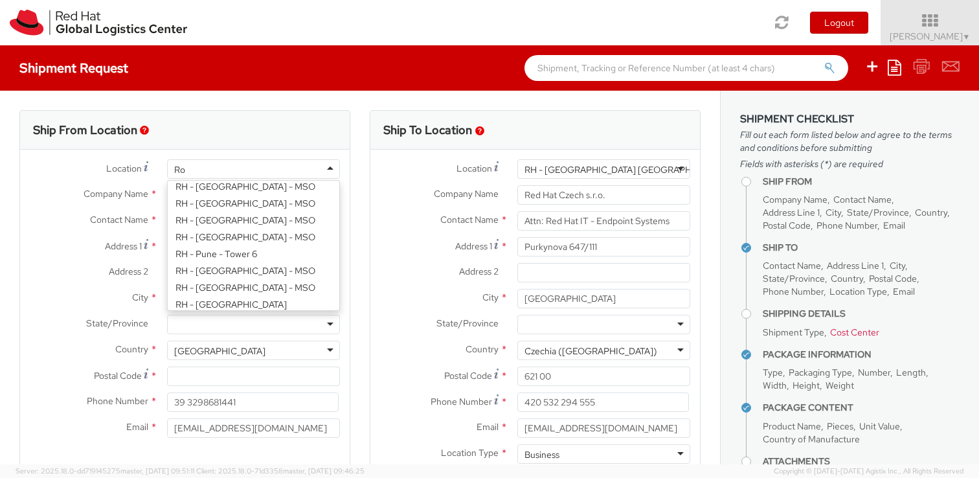
scroll to position [0, 0]
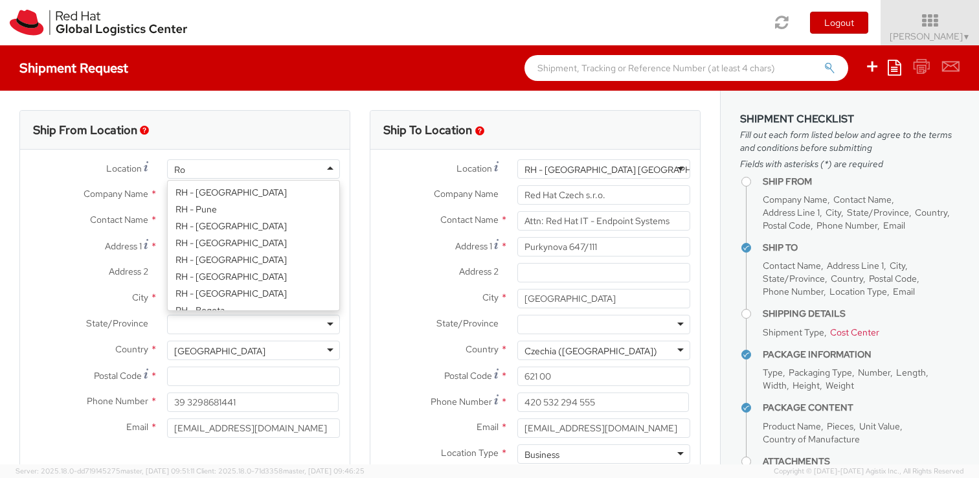
type input "Rom"
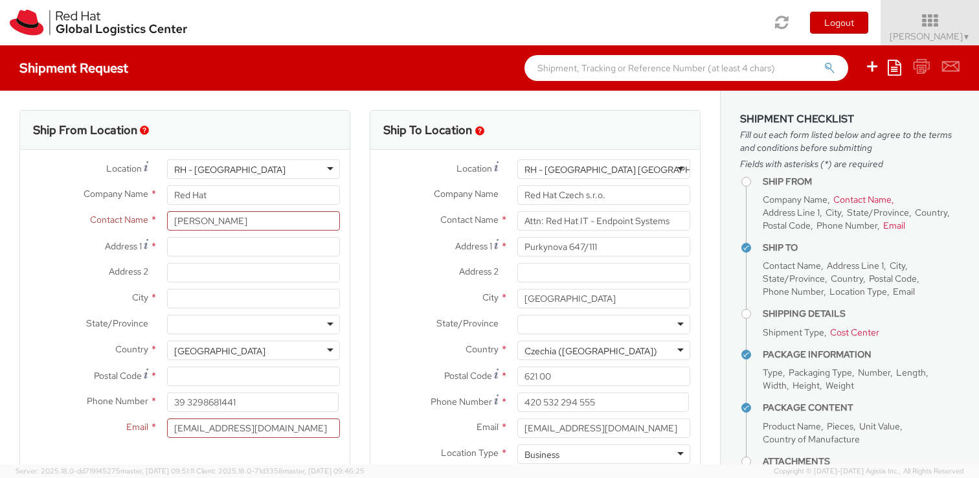
type input "Red Hat S.R.L"
type input "Via Andrea Doria, 41M"
type input "ROME"
type input "00192"
type input "39 06 8750 2300"
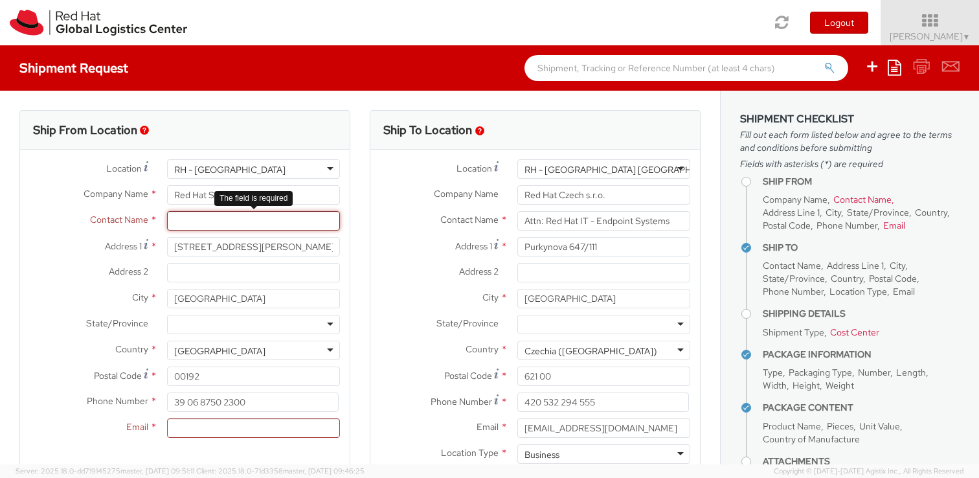
click at [254, 218] on input "text" at bounding box center [253, 220] width 173 height 19
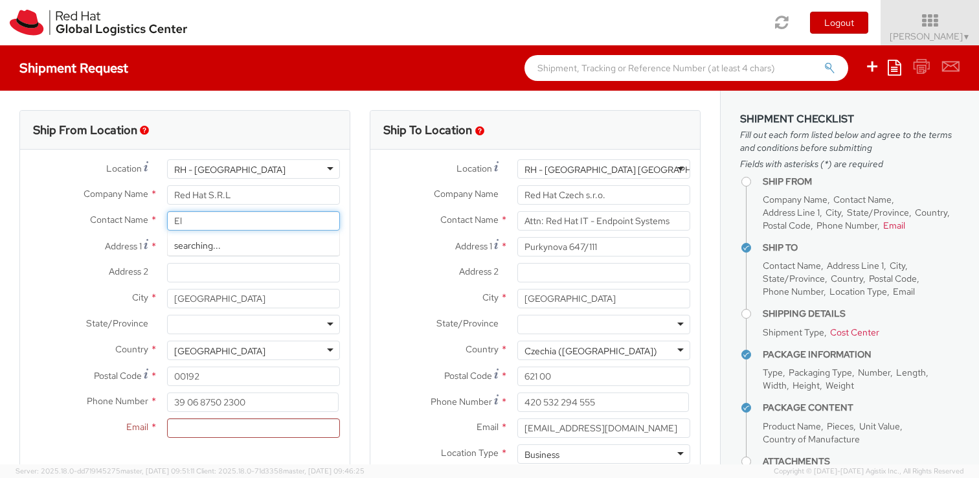
type input "E"
type input "[PERSON_NAME]"
click at [83, 269] on label "Address 2 *" at bounding box center [88, 271] width 137 height 17
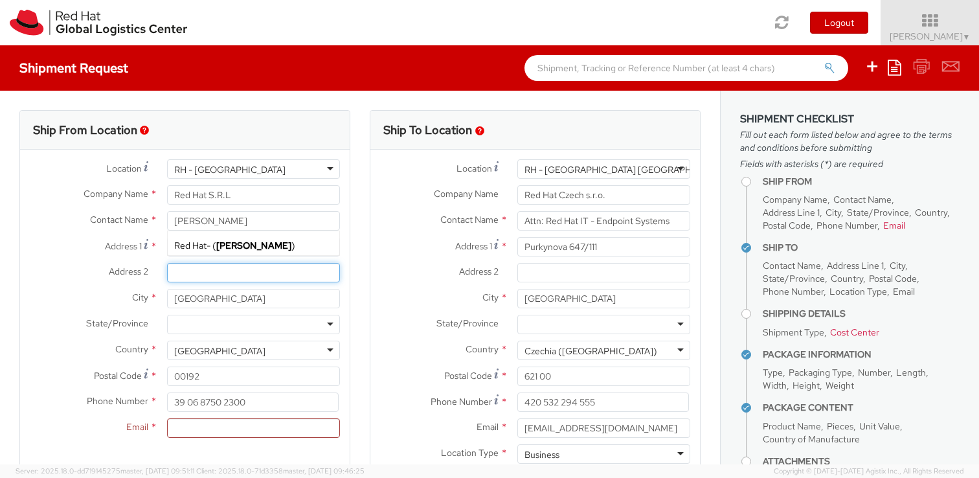
click at [167, 269] on input "Address 2 *" at bounding box center [253, 272] width 173 height 19
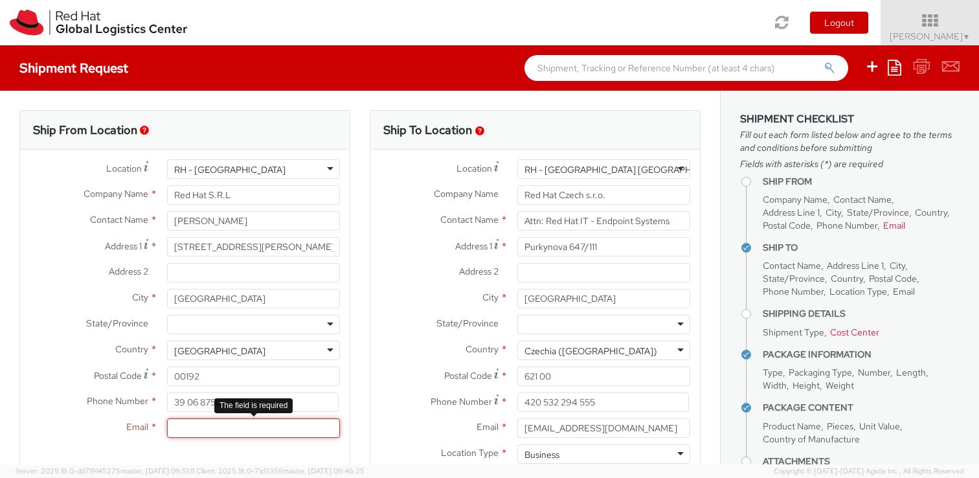
click at [275, 421] on input "Email *" at bounding box center [253, 427] width 173 height 19
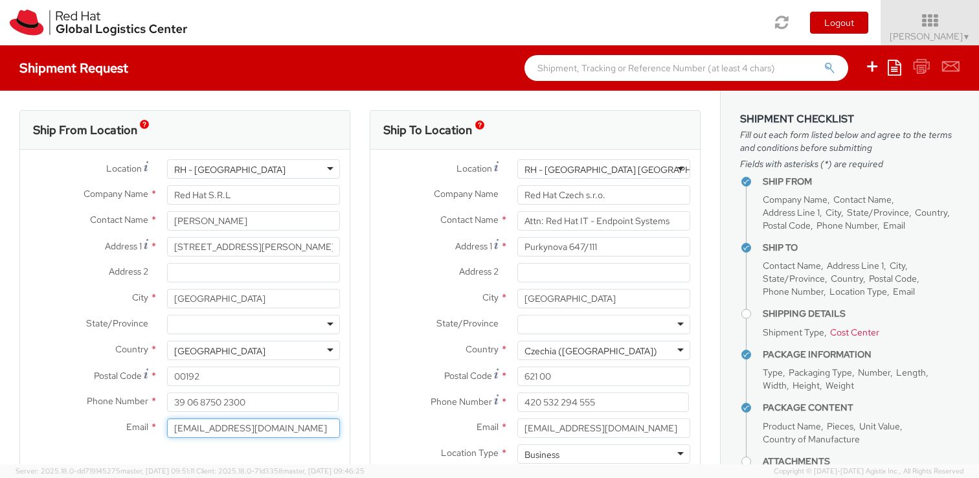
scroll to position [39, 0]
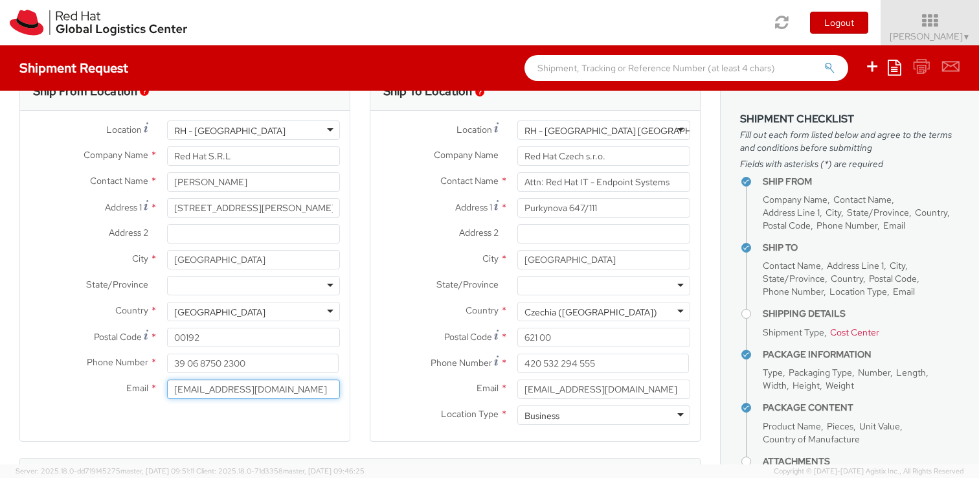
type input "fercoli@redhat.com"
drag, startPoint x: 267, startPoint y: 363, endPoint x: 186, endPoint y: 364, distance: 80.9
click at [186, 364] on input "39 06 8750 2300" at bounding box center [253, 362] width 172 height 19
type input "39 3456705971"
click at [87, 390] on label "Email *" at bounding box center [88, 387] width 137 height 17
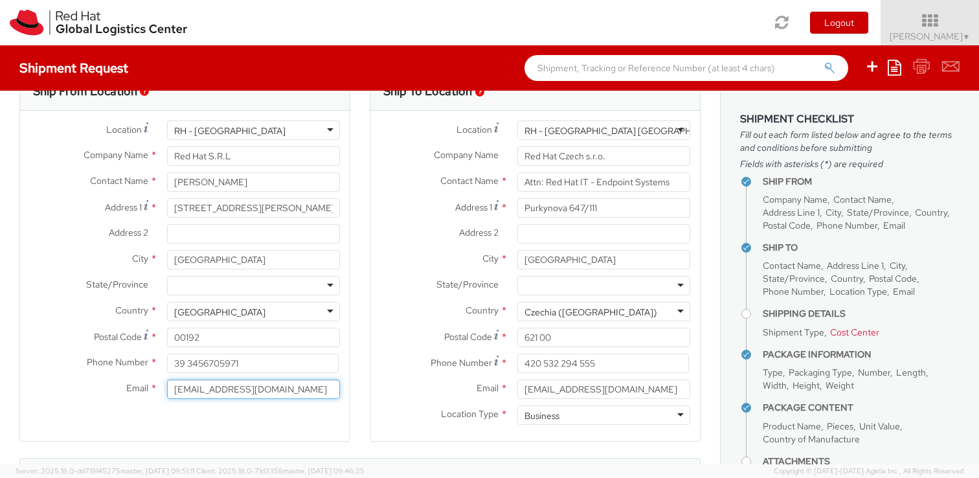
click at [167, 390] on input "fercoli@redhat.com" at bounding box center [253, 388] width 173 height 19
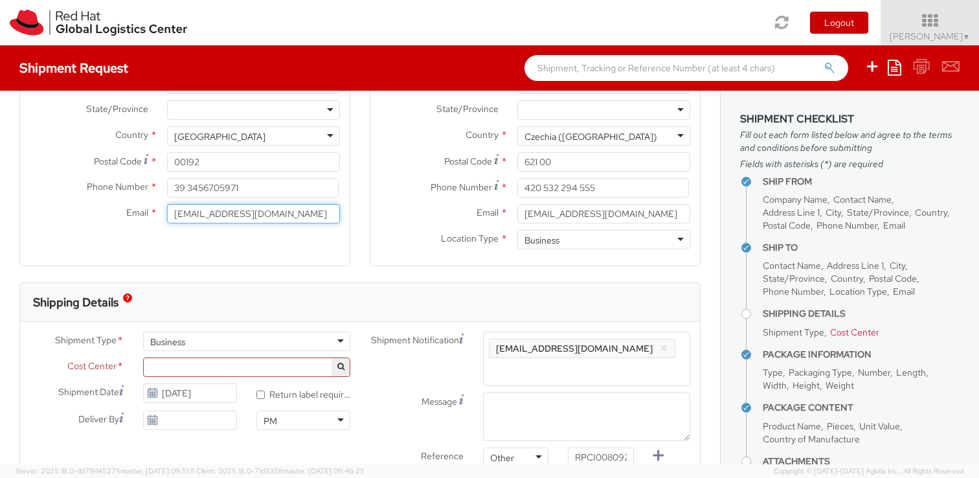
scroll to position [217, 0]
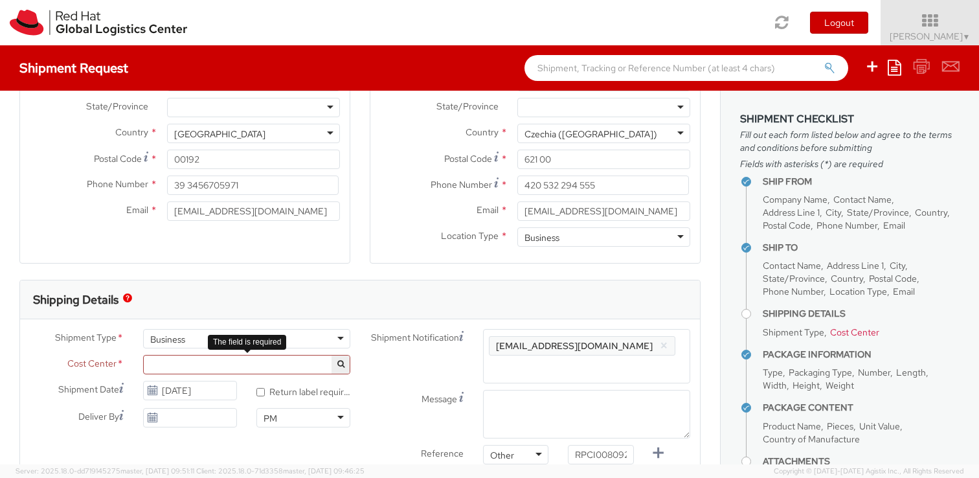
click at [227, 368] on span at bounding box center [246, 364] width 207 height 19
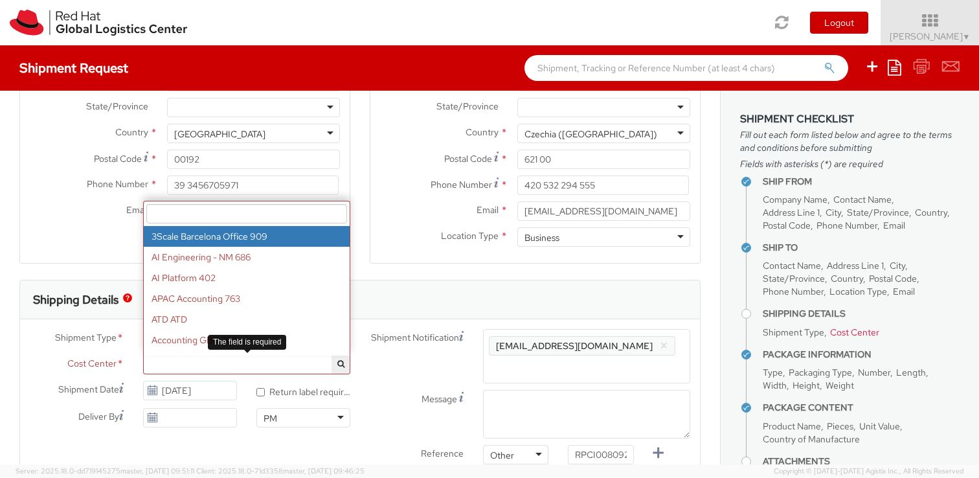
click at [236, 211] on input "search" at bounding box center [246, 213] width 201 height 19
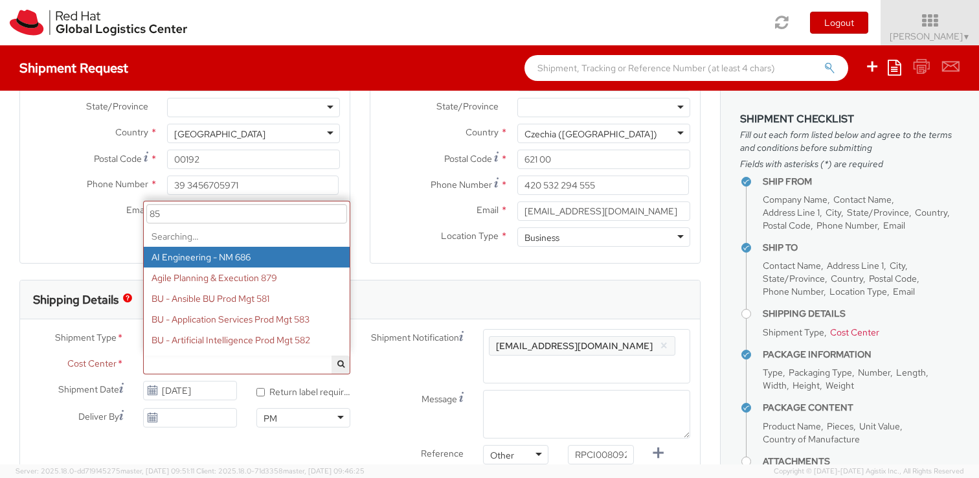
type input "8"
type input "IT Fi"
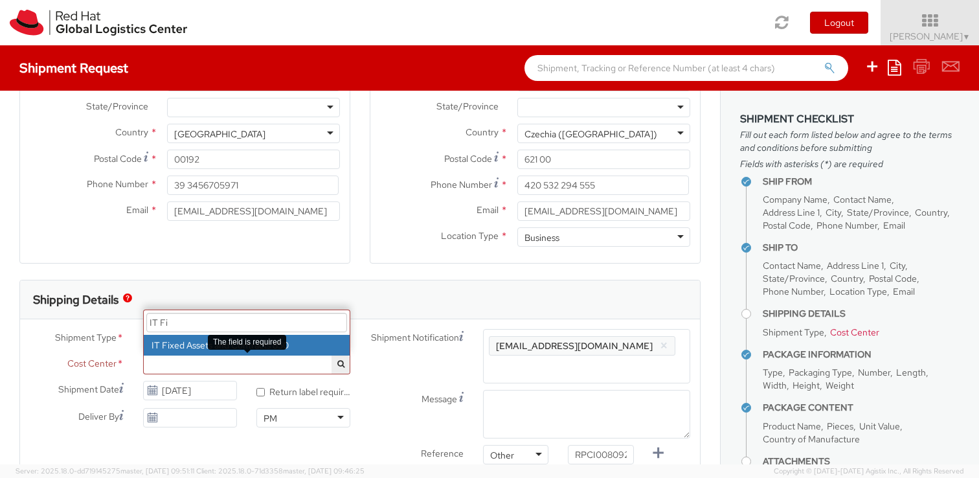
select select "850"
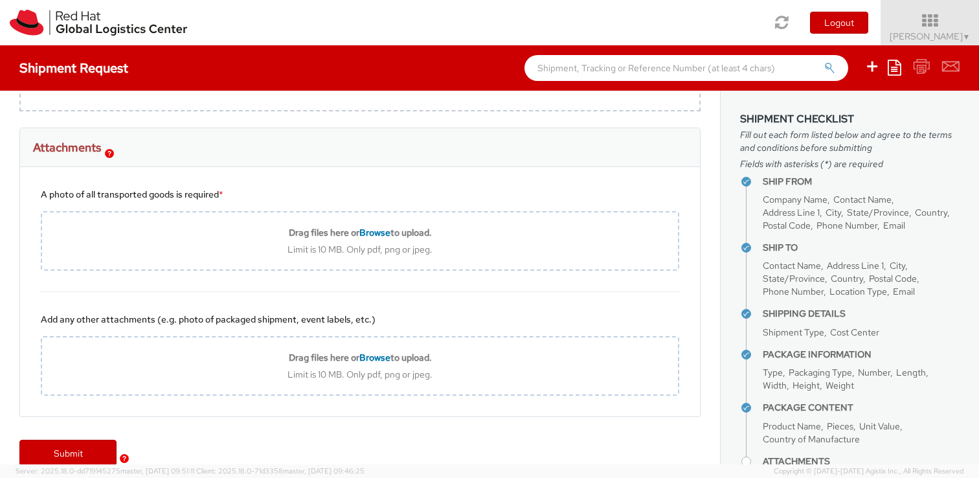
scroll to position [995, 0]
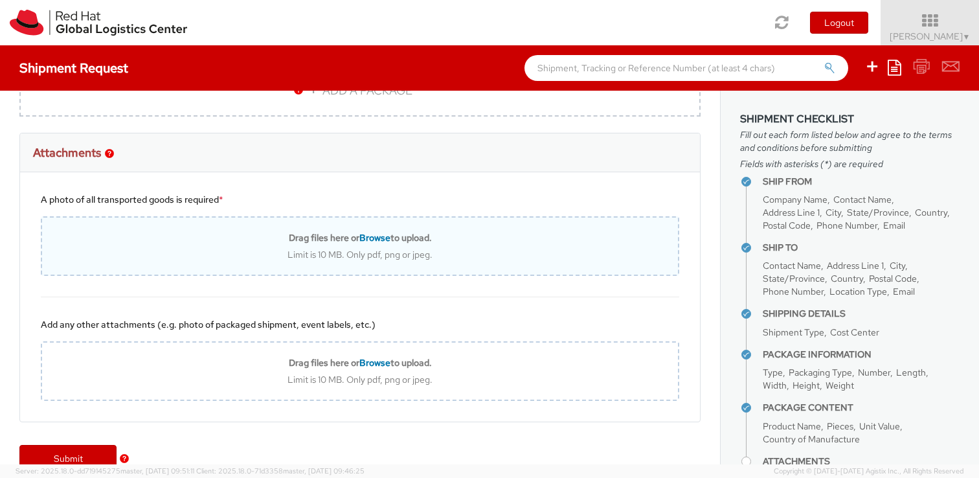
click at [379, 234] on span "Browse" at bounding box center [374, 238] width 31 height 12
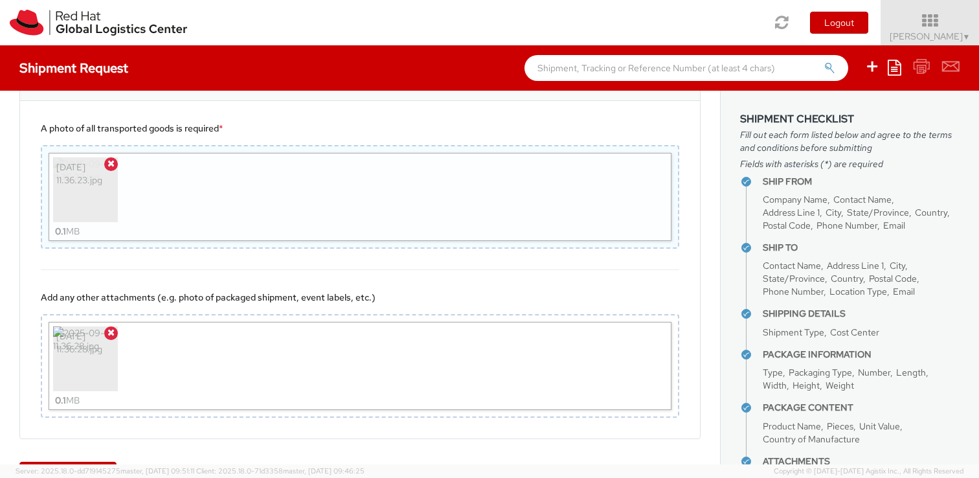
scroll to position [1110, 0]
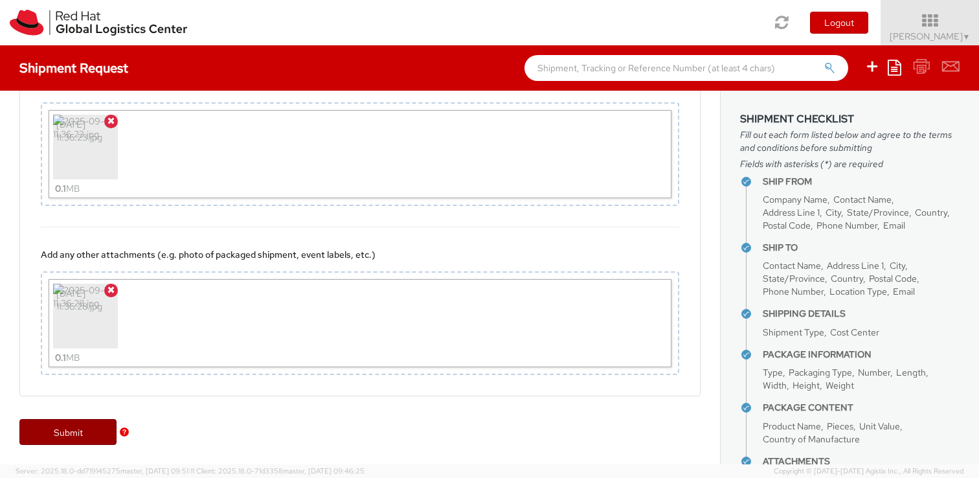
click at [91, 432] on link "Submit" at bounding box center [67, 432] width 97 height 26
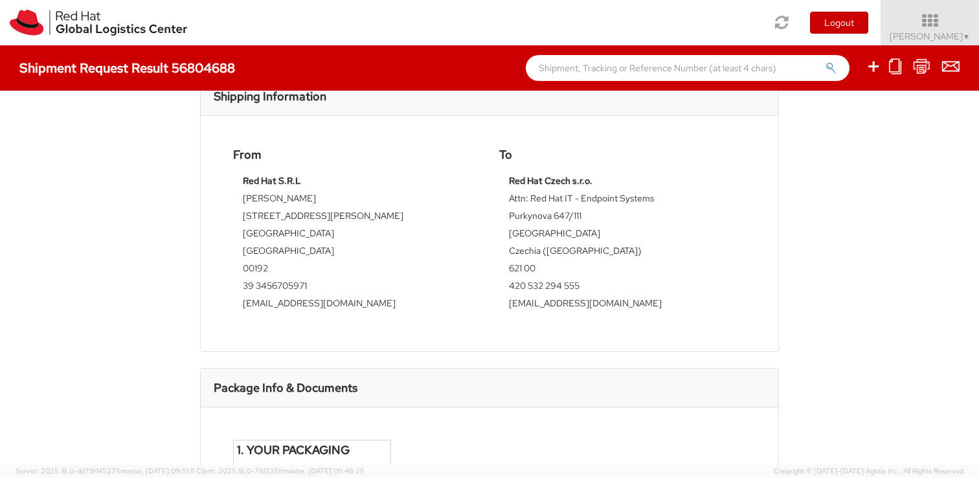
scroll to position [643, 0]
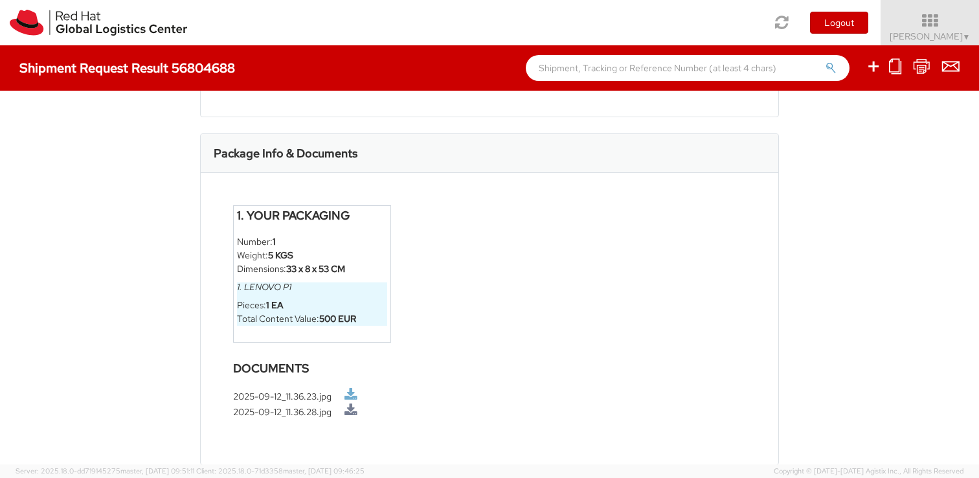
click at [357, 393] on link at bounding box center [350, 395] width 13 height 14
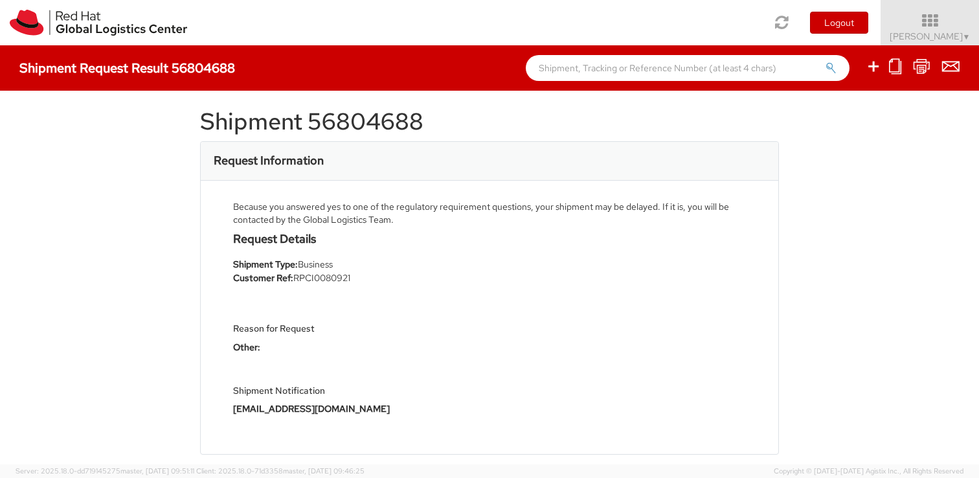
scroll to position [0, 0]
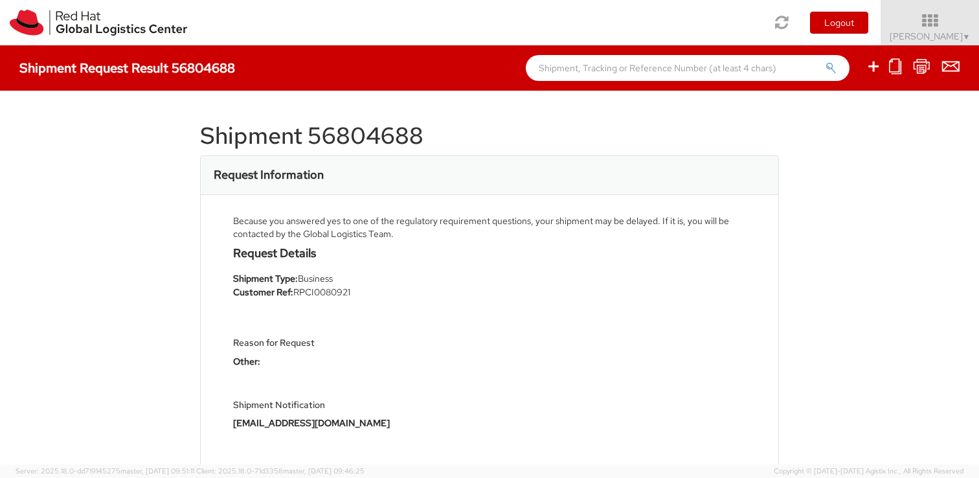
click at [367, 134] on h1 "Shipment 56804688" at bounding box center [489, 136] width 579 height 26
drag, startPoint x: 309, startPoint y: 136, endPoint x: 438, endPoint y: 134, distance: 128.8
click at [438, 135] on h1 "Shipment 56804688" at bounding box center [489, 136] width 579 height 26
copy h1 "56804688"
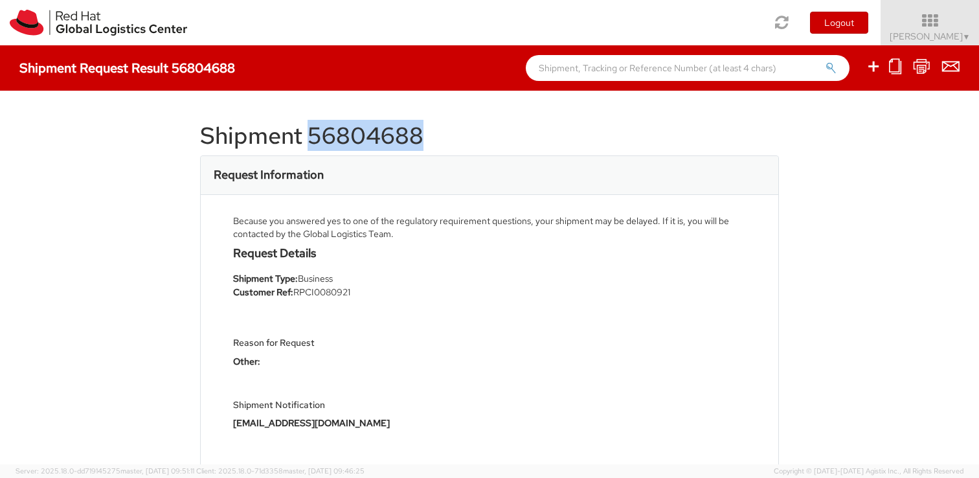
click at [386, 144] on h1 "Shipment 56804688" at bounding box center [489, 136] width 579 height 26
